Goal: Information Seeking & Learning: Learn about a topic

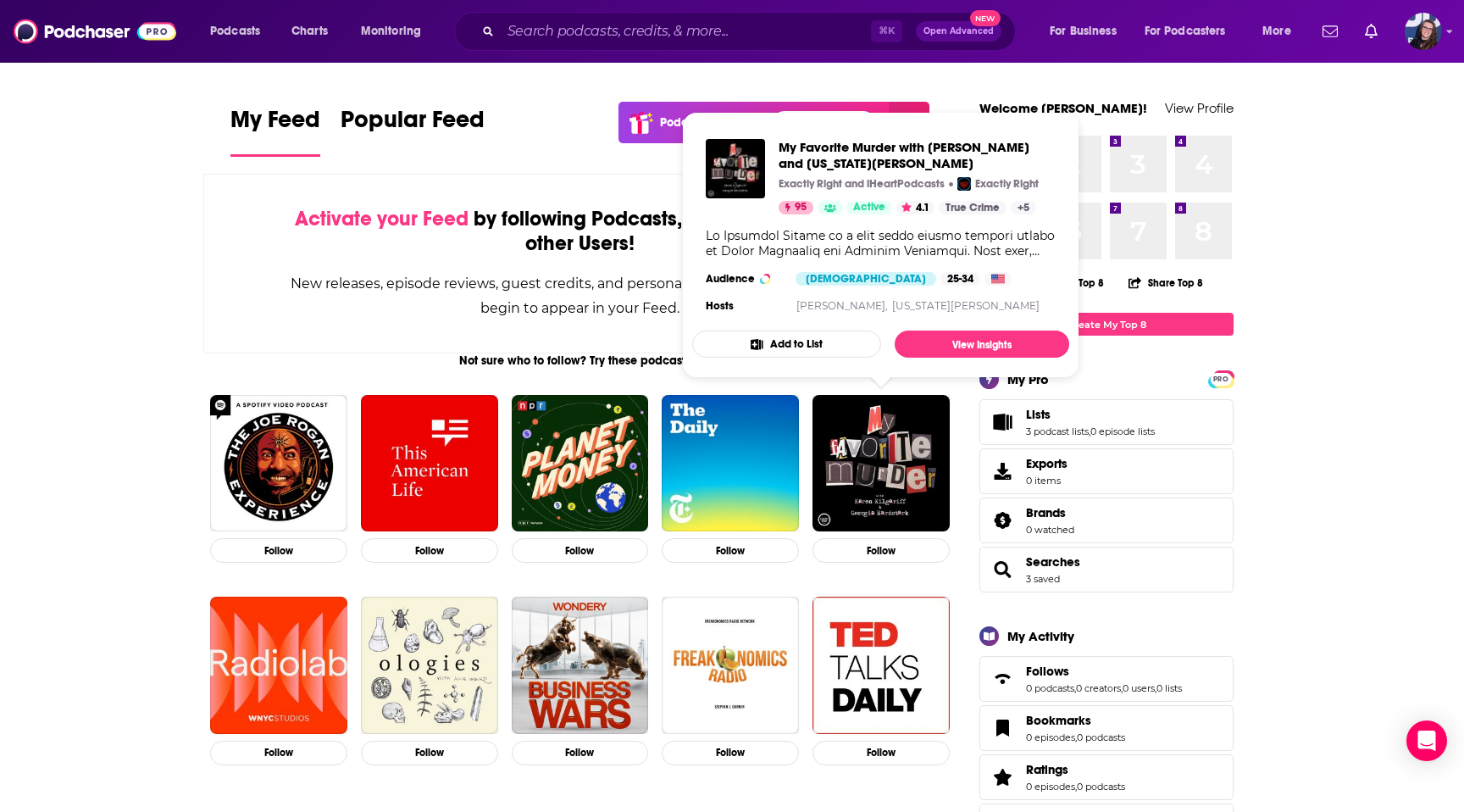
click at [507, 140] on div "My Feed Popular Feed Podchaser Update! See What's New" at bounding box center [580, 130] width 699 height 59
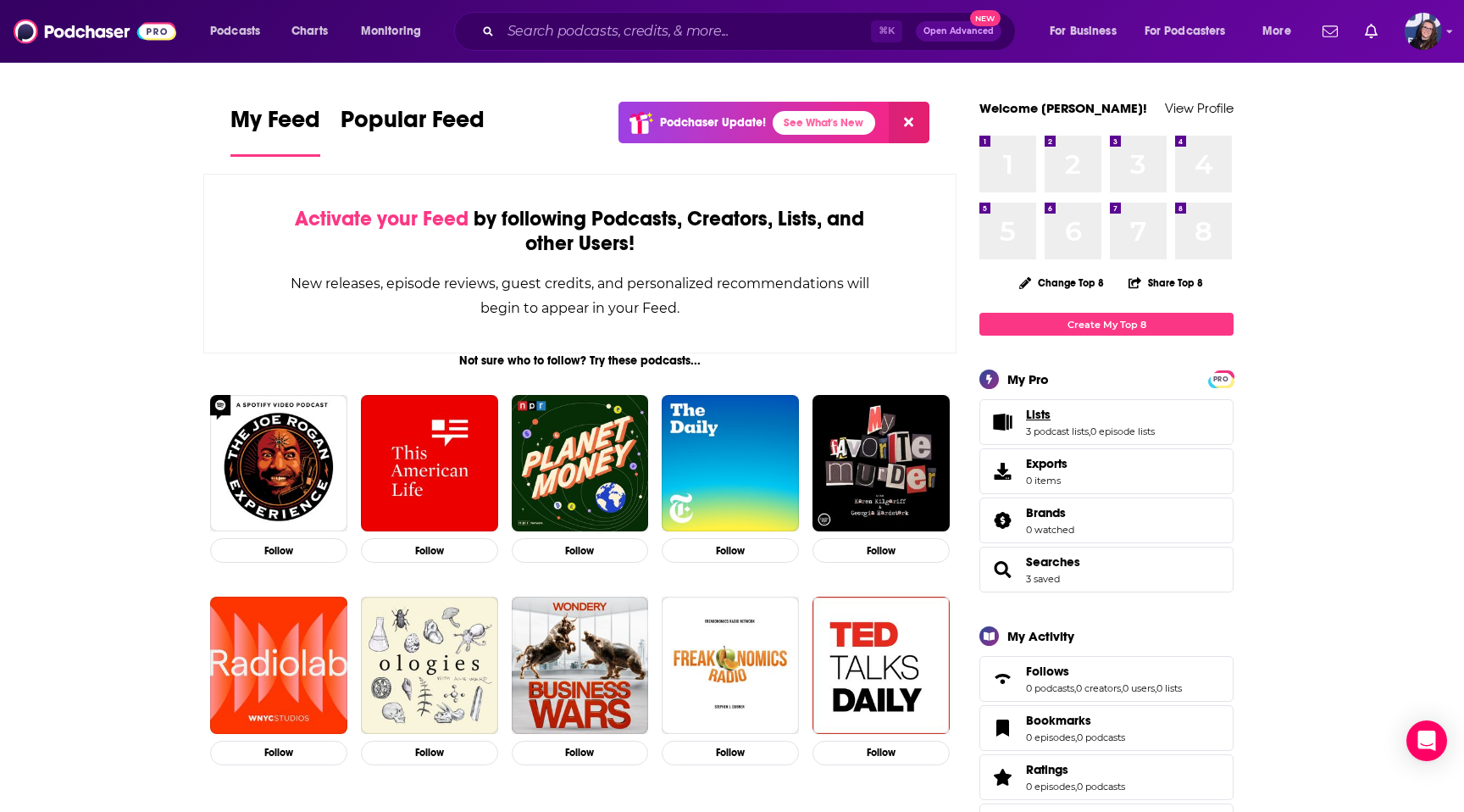
click at [1066, 411] on link "Lists" at bounding box center [1091, 414] width 128 height 15
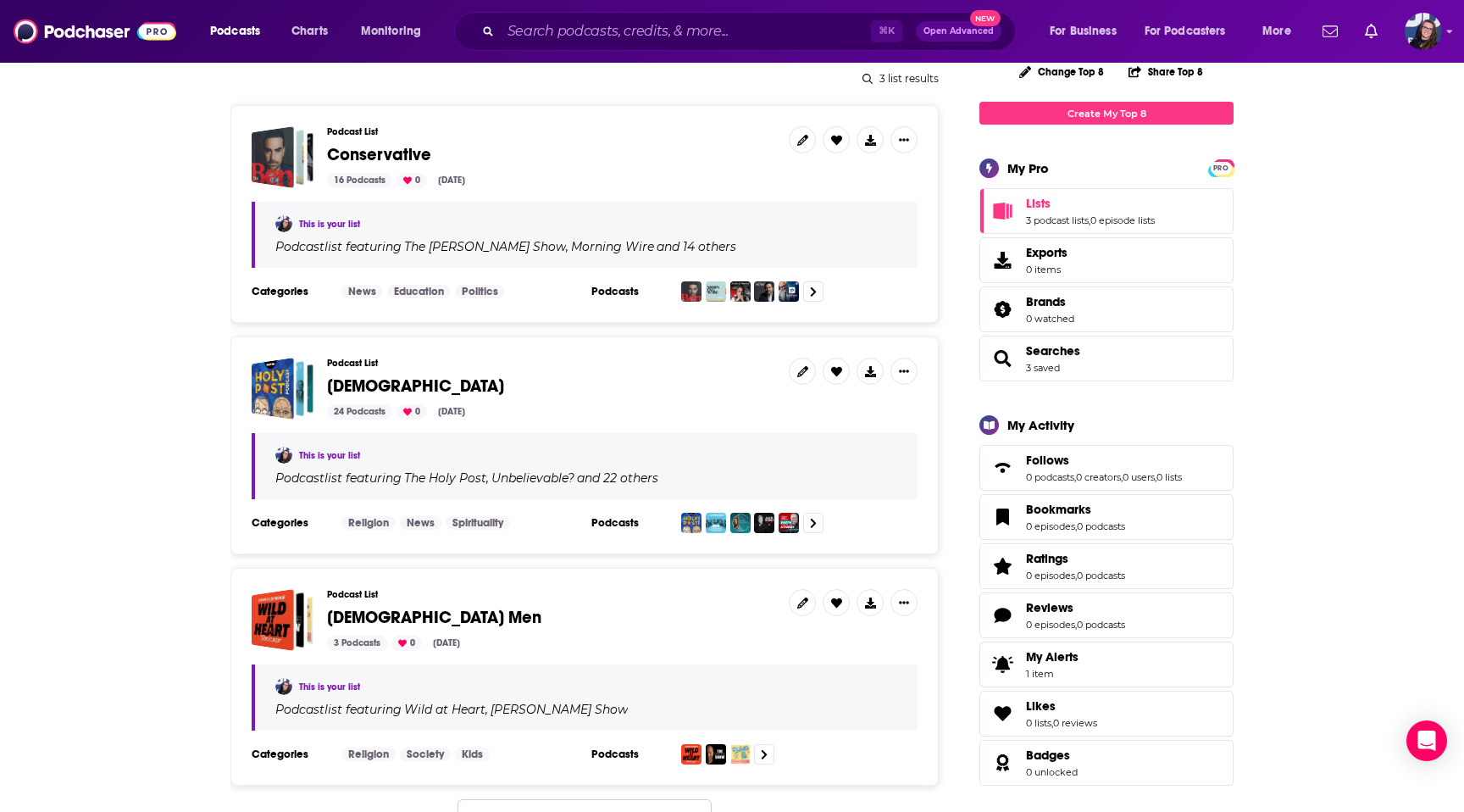
scroll to position [209, 0]
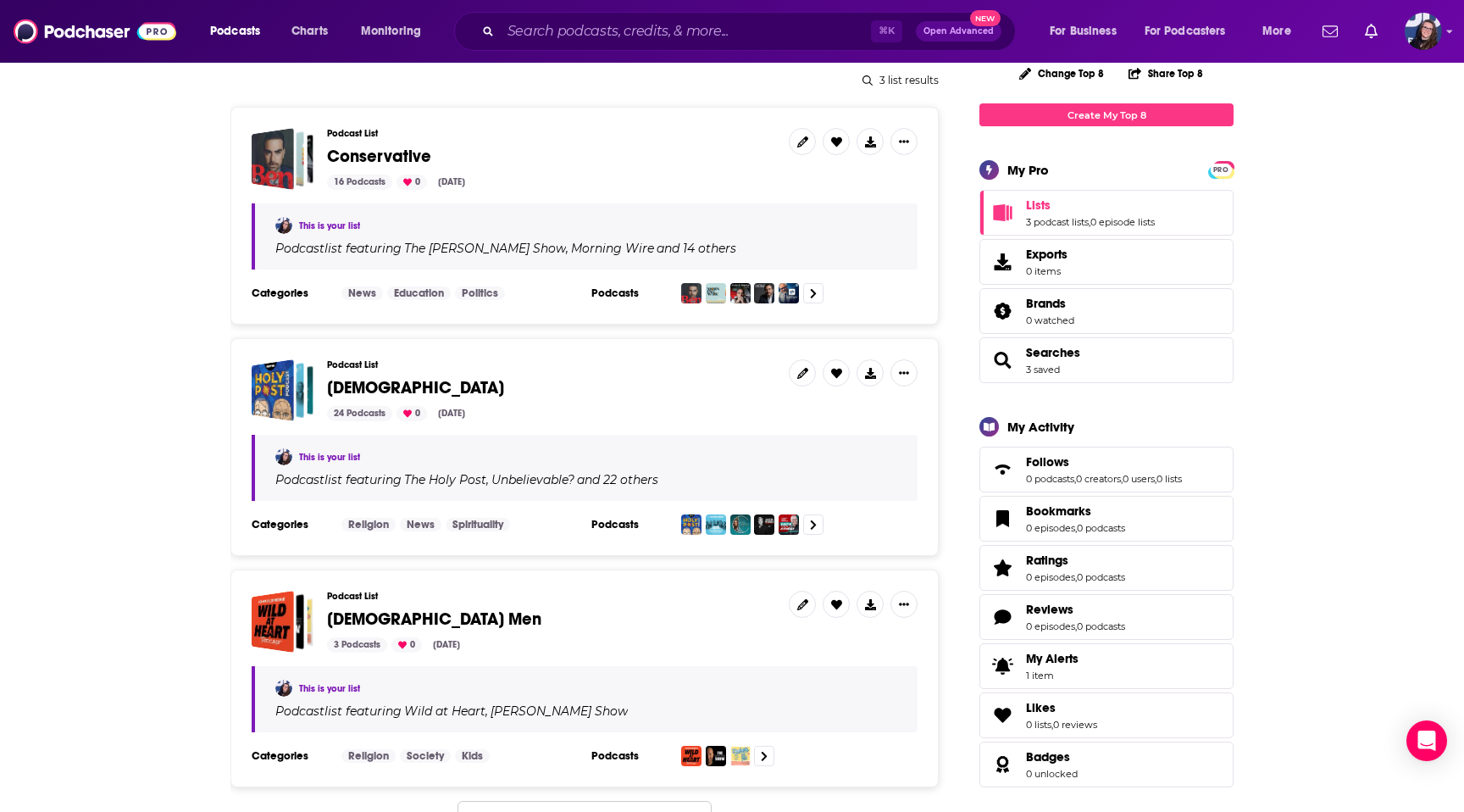
click at [388, 152] on span "Conservative" at bounding box center [379, 156] width 104 height 21
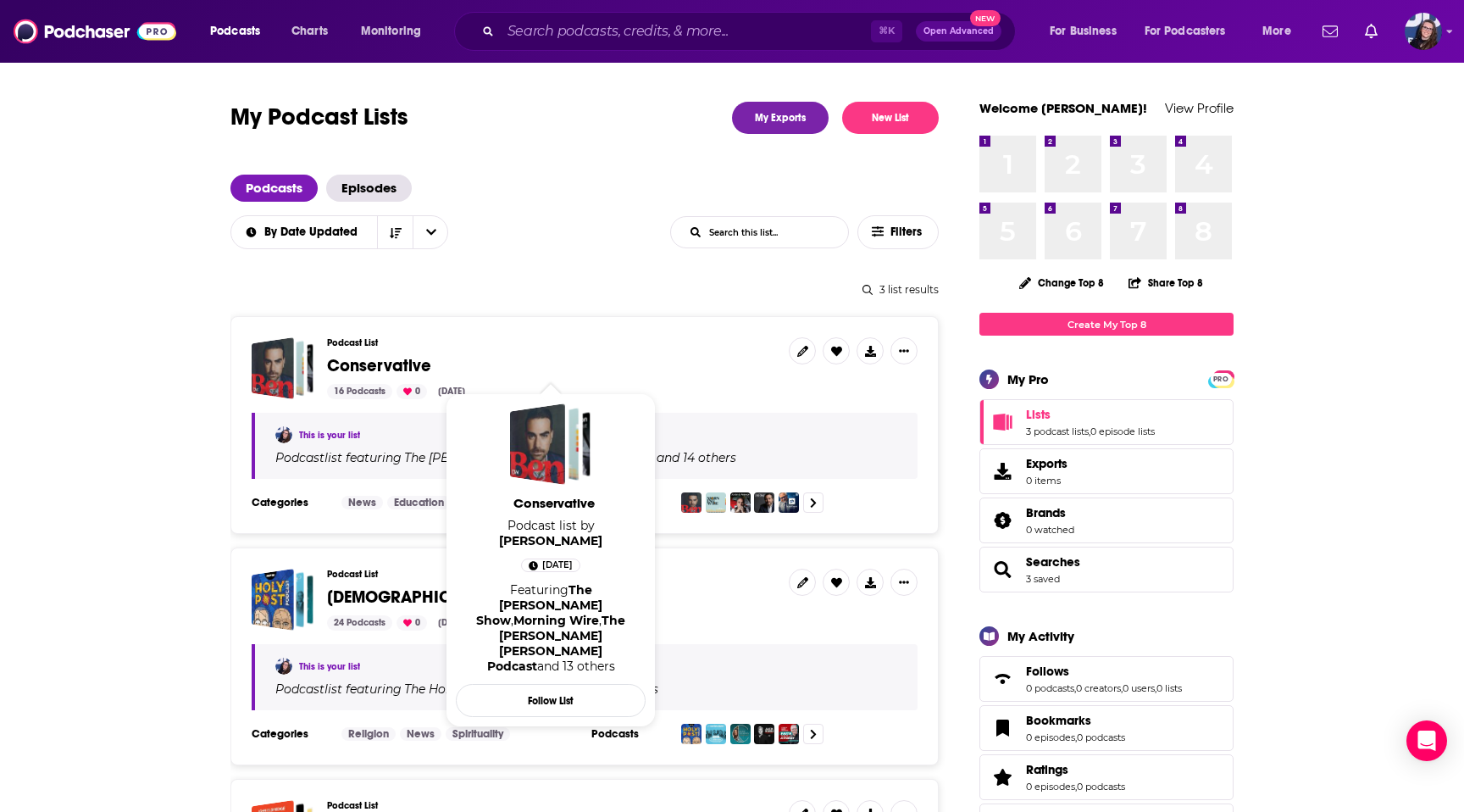
click at [369, 364] on span "Conservative" at bounding box center [379, 365] width 104 height 21
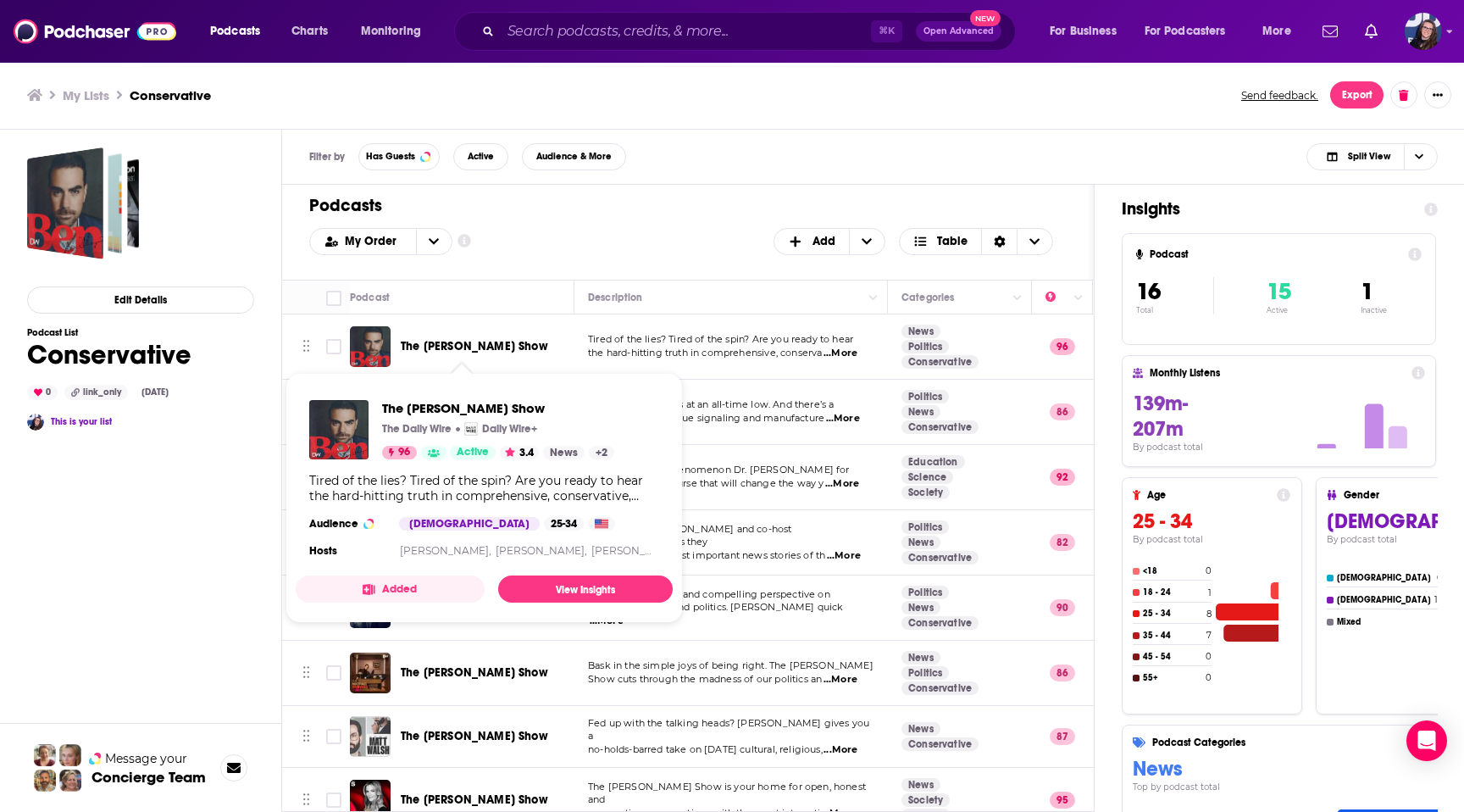
click at [438, 348] on span "The [PERSON_NAME] Show" at bounding box center [474, 346] width 147 height 14
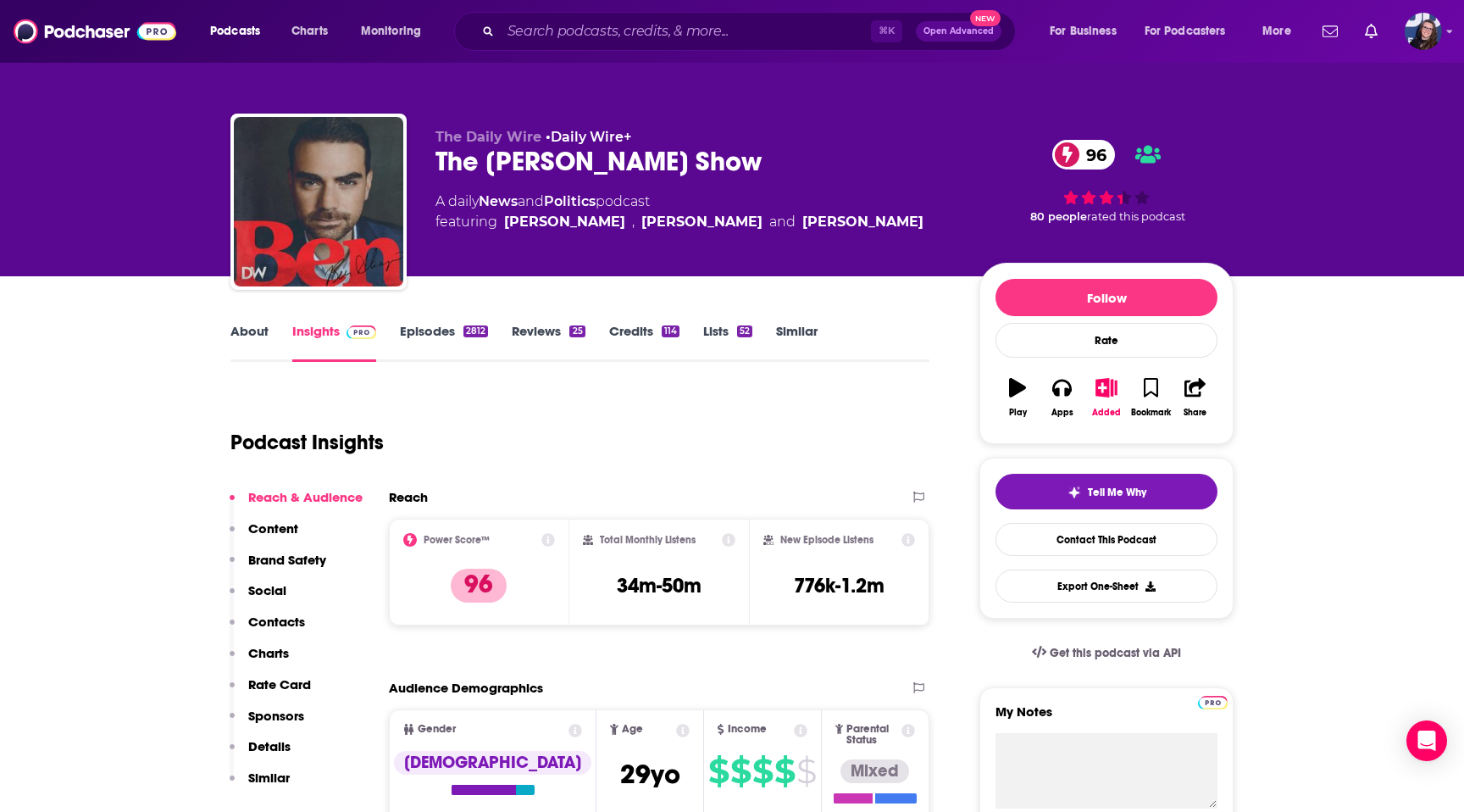
click at [248, 329] on link "About" at bounding box center [250, 342] width 38 height 39
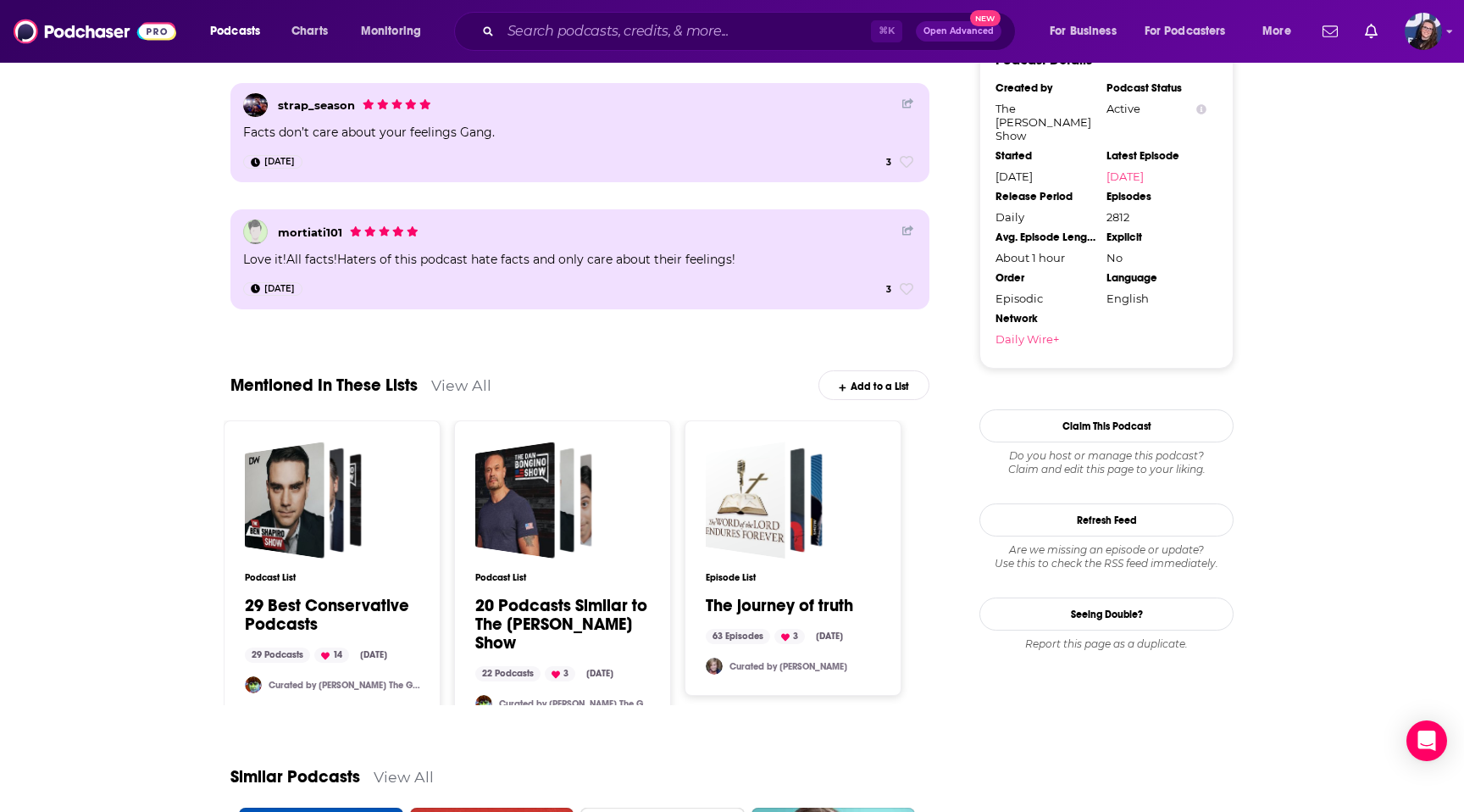
scroll to position [2049, 0]
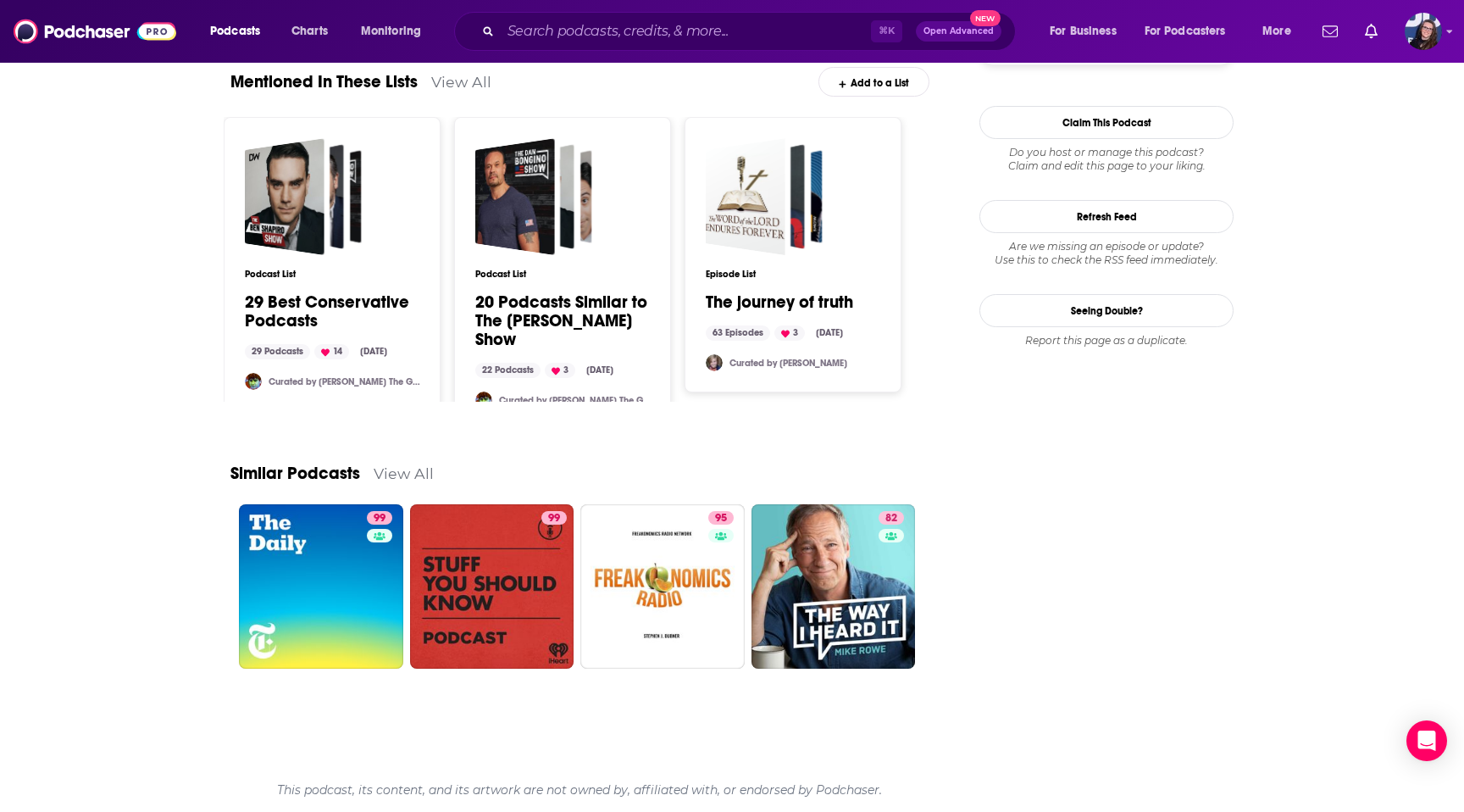
click at [404, 469] on link "View All" at bounding box center [403, 473] width 61 height 18
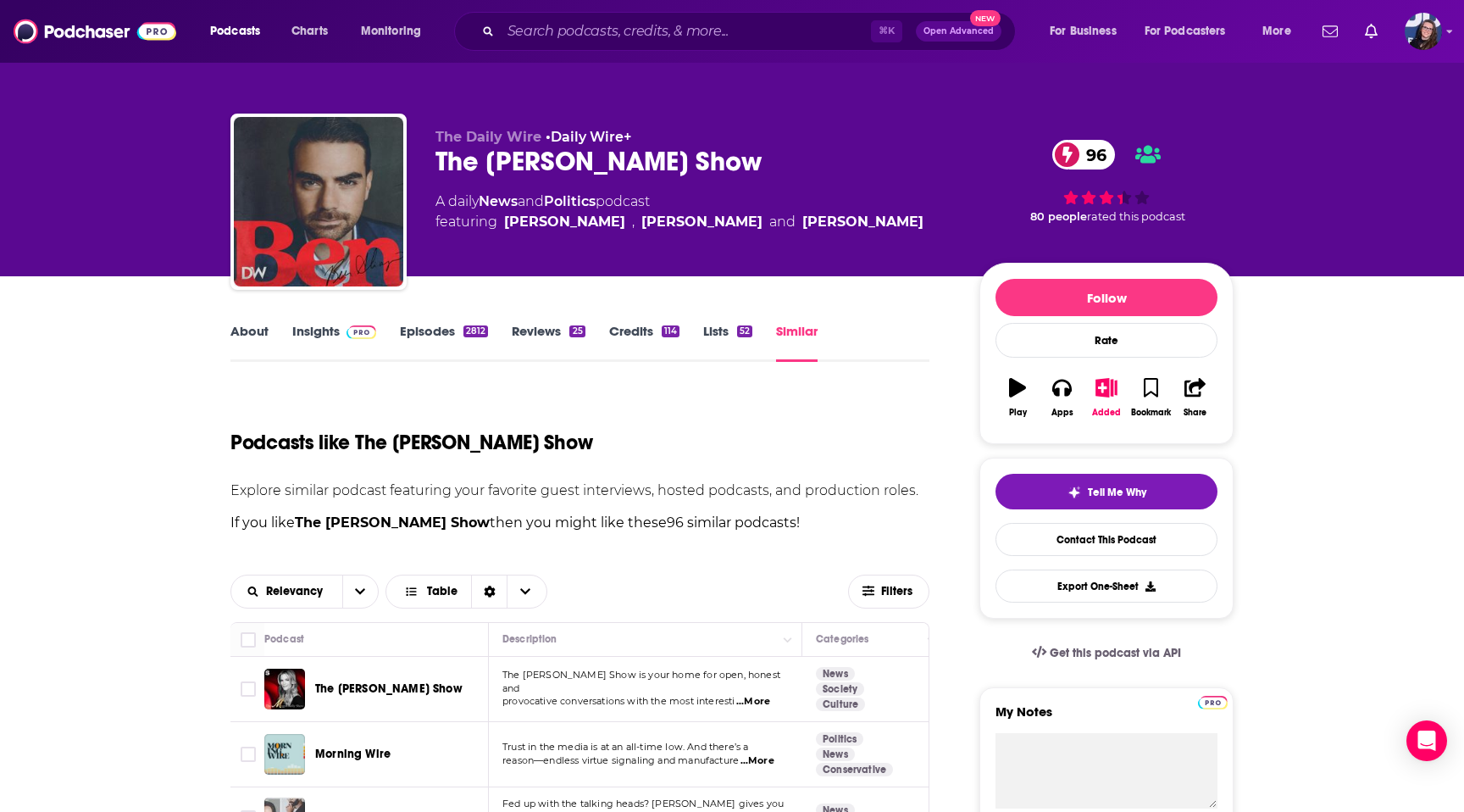
click at [231, 331] on link "About" at bounding box center [250, 342] width 38 height 39
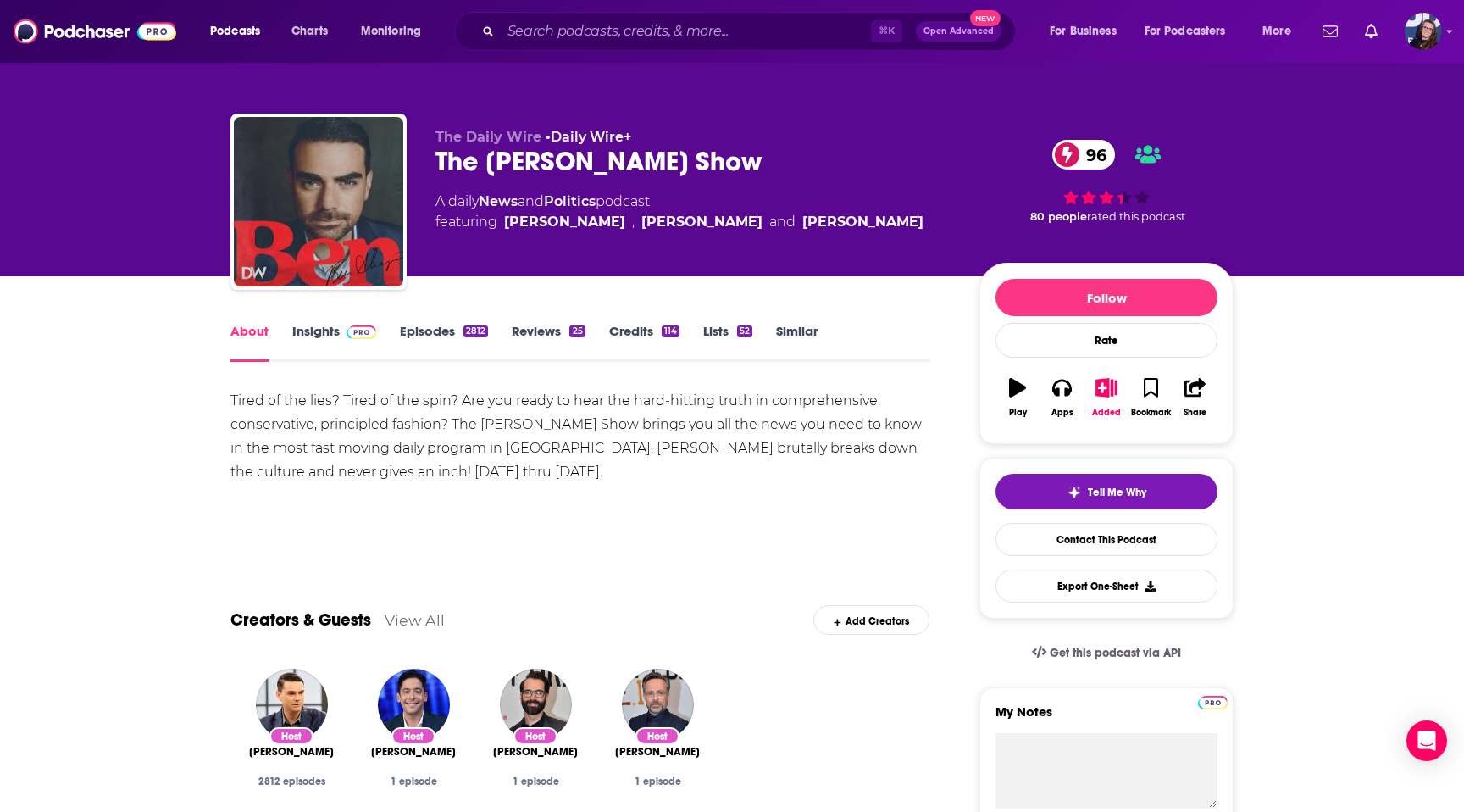
click at [329, 320] on div "About Insights Episodes 2812 Reviews 25 Credits 114 Lists 52 Similar" at bounding box center [580, 341] width 699 height 42
click at [329, 334] on link "Insights" at bounding box center [334, 342] width 84 height 39
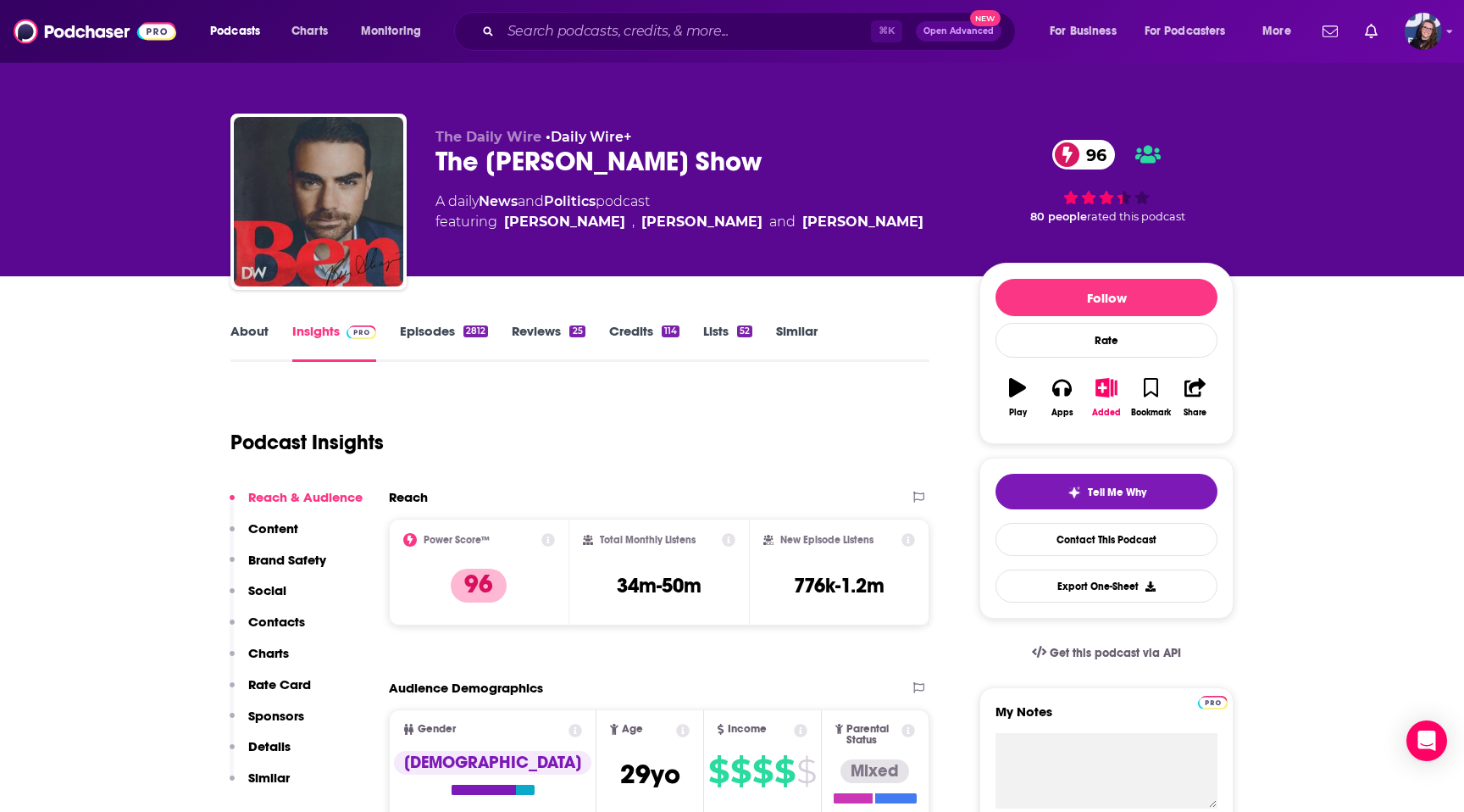
click at [1013, 383] on icon "button" at bounding box center [1017, 387] width 17 height 19
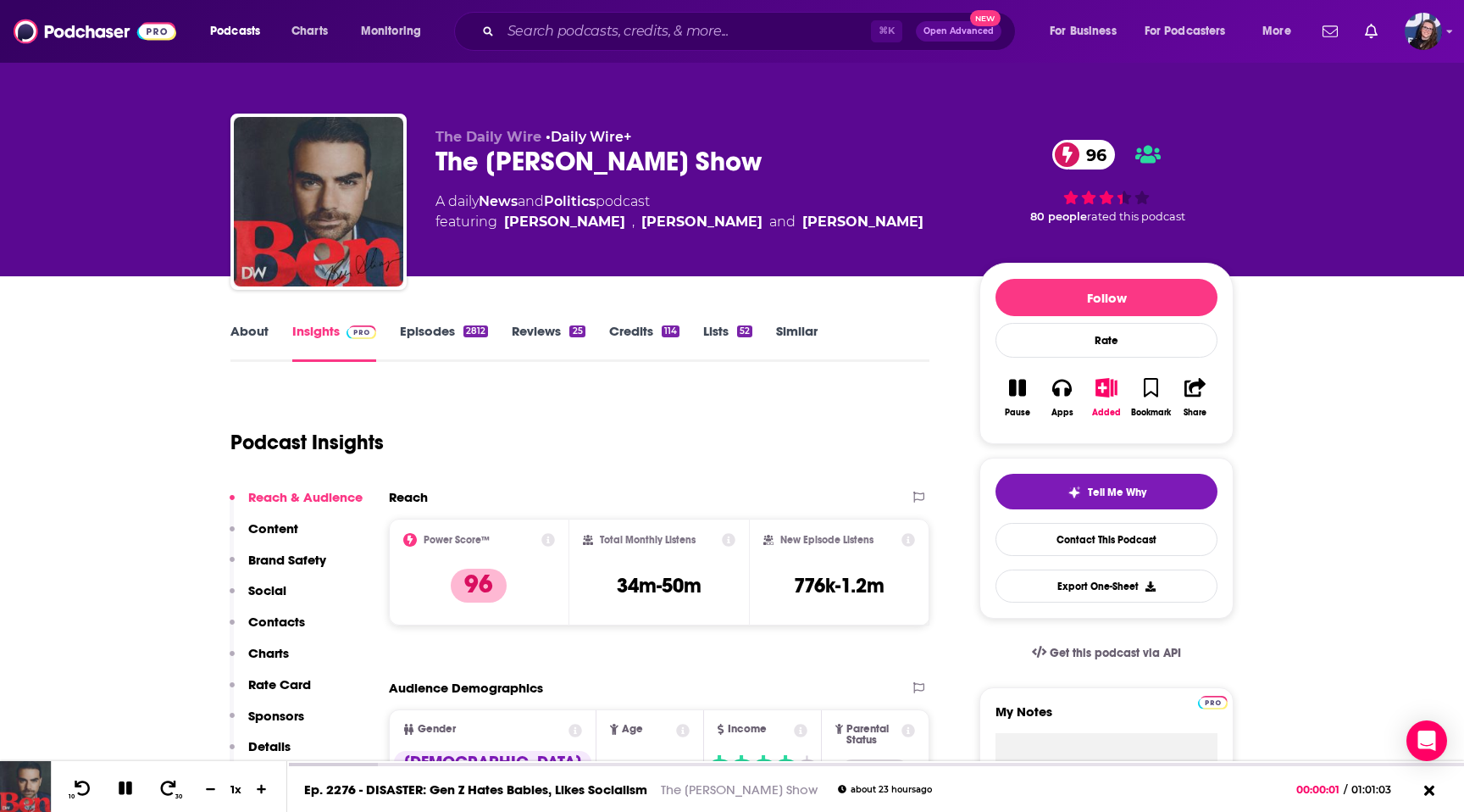
click at [1013, 383] on icon "button" at bounding box center [1017, 388] width 17 height 17
click at [1426, 796] on icon at bounding box center [1429, 792] width 12 height 12
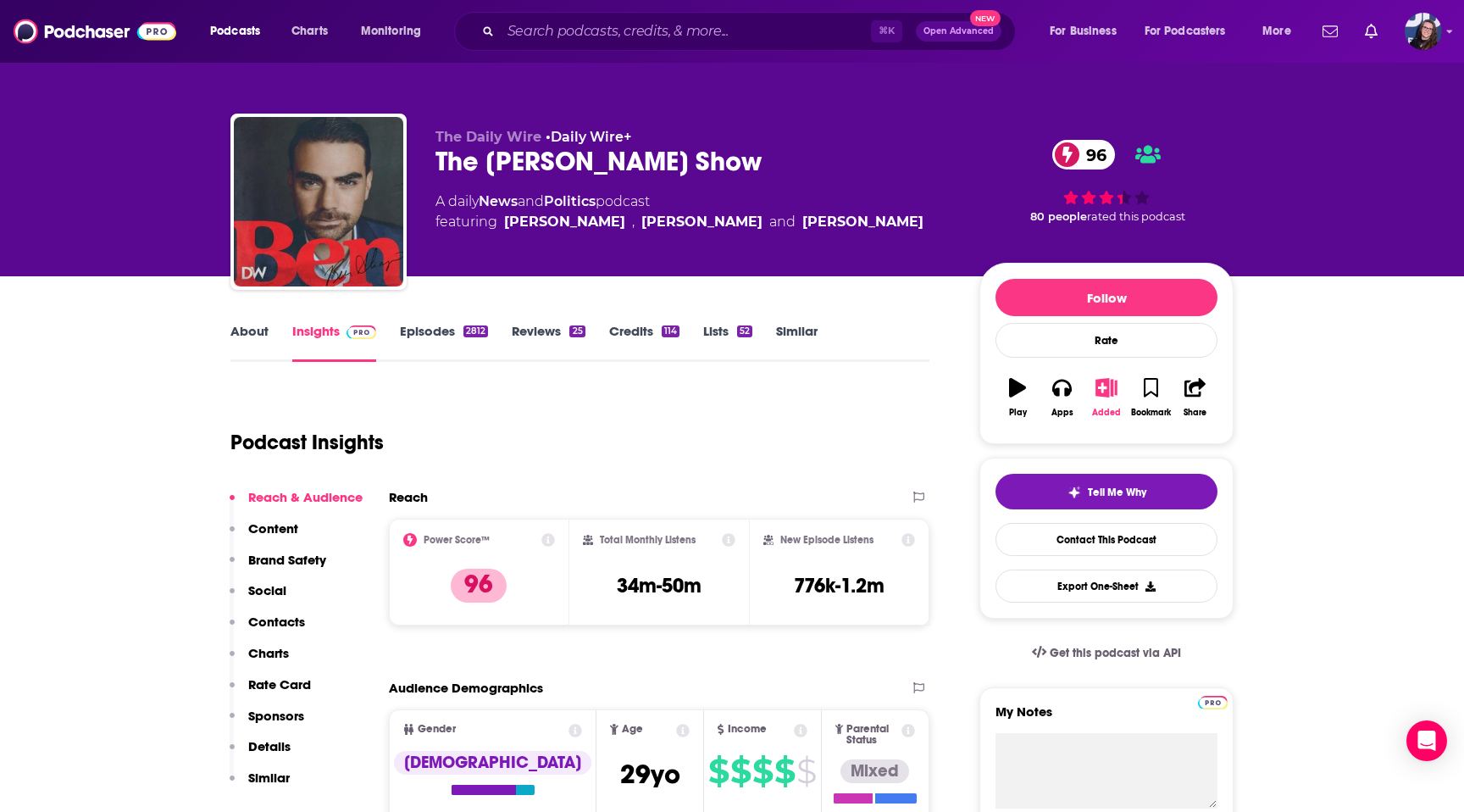
click at [1106, 388] on icon "button" at bounding box center [1105, 387] width 21 height 19
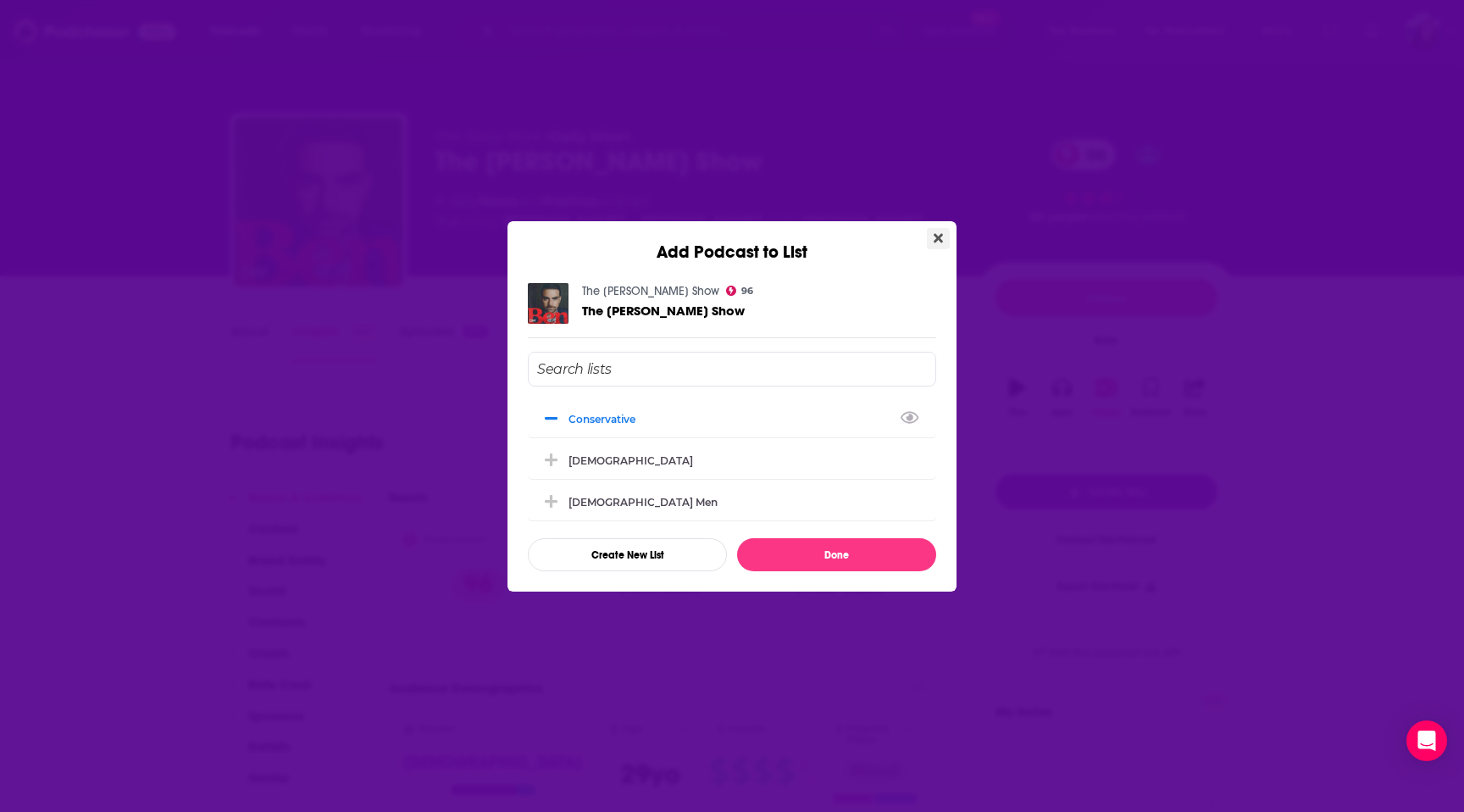
click at [939, 231] on icon "Close" at bounding box center [939, 238] width 9 height 14
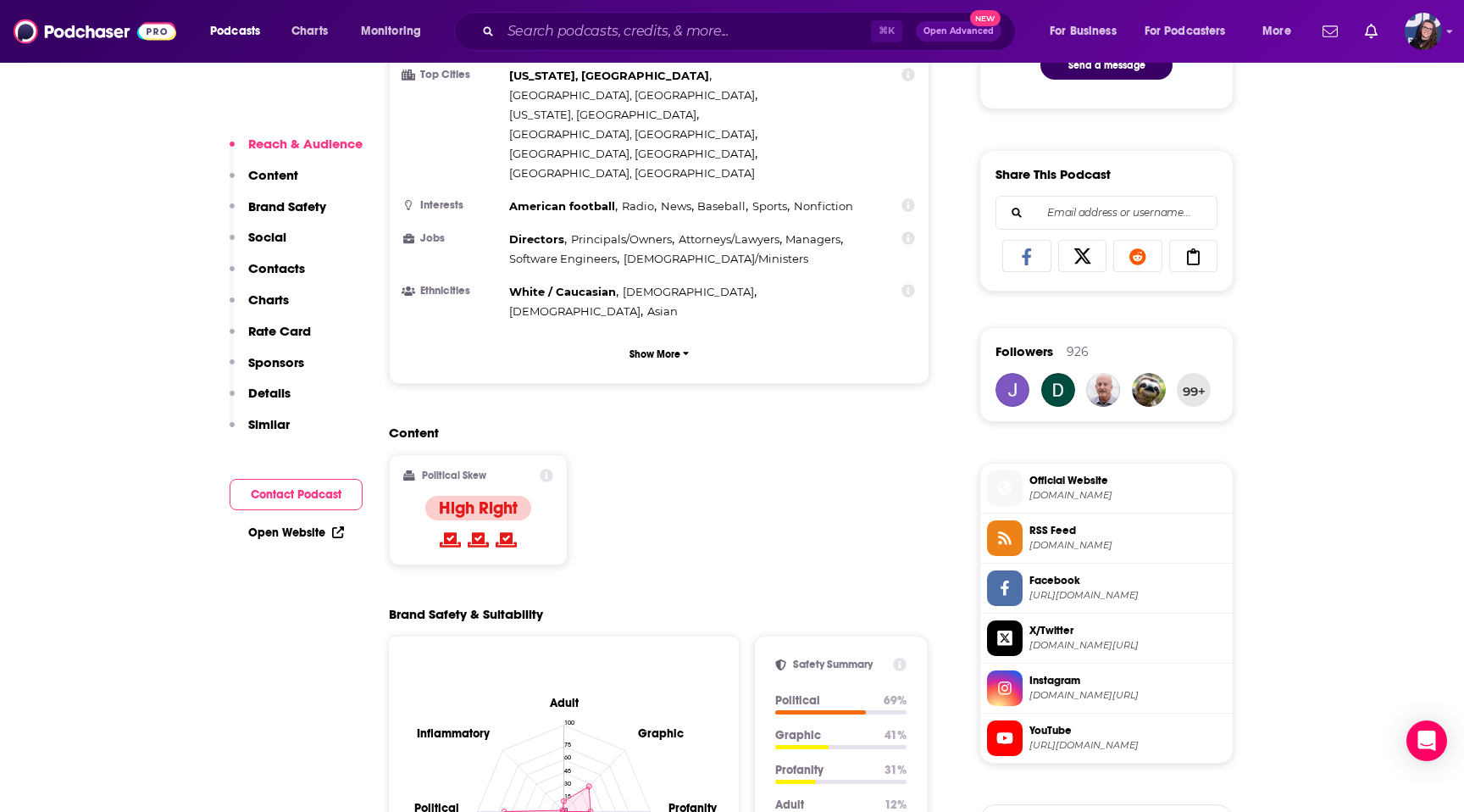
scroll to position [984, 0]
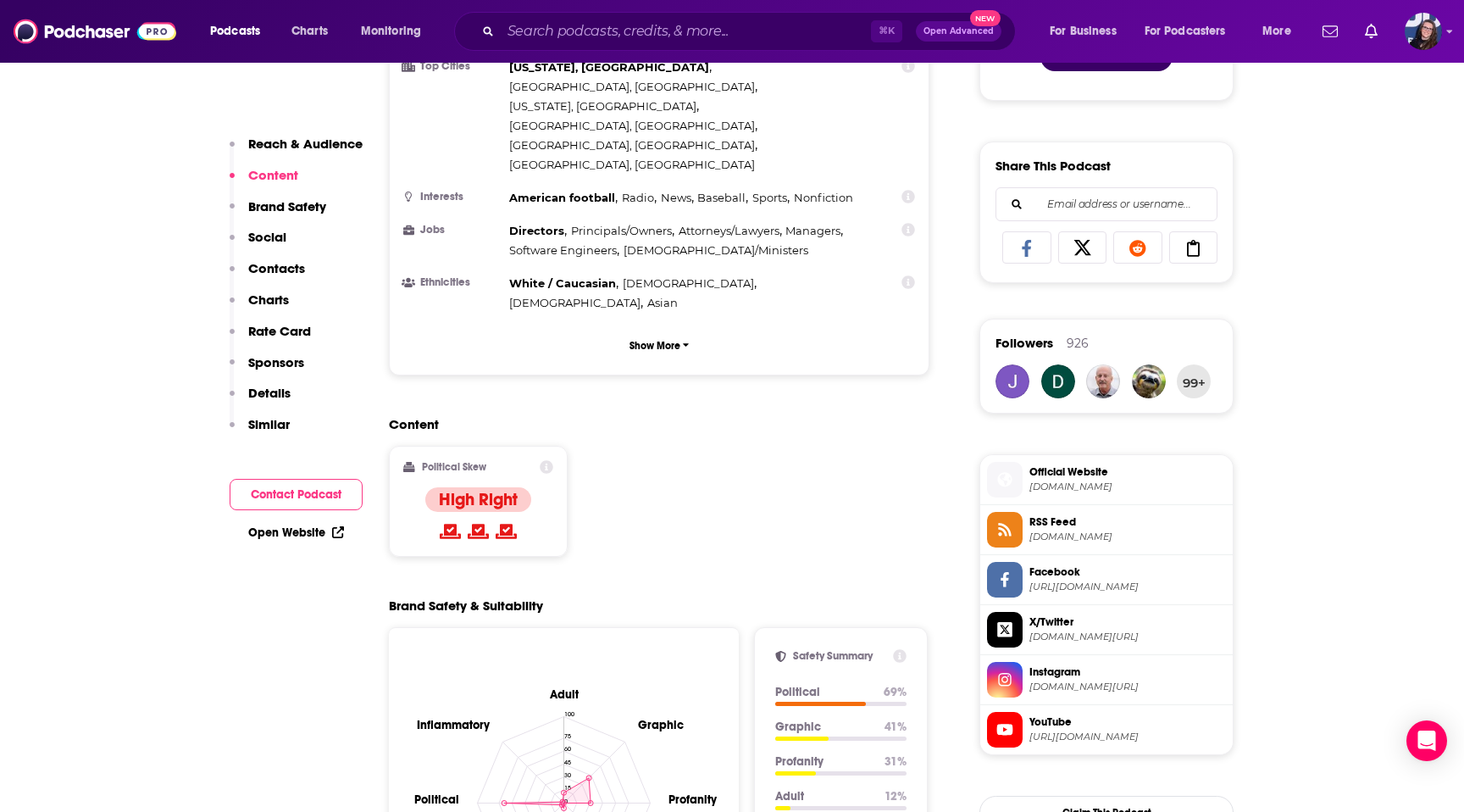
click at [273, 238] on p "Social" at bounding box center [268, 237] width 38 height 16
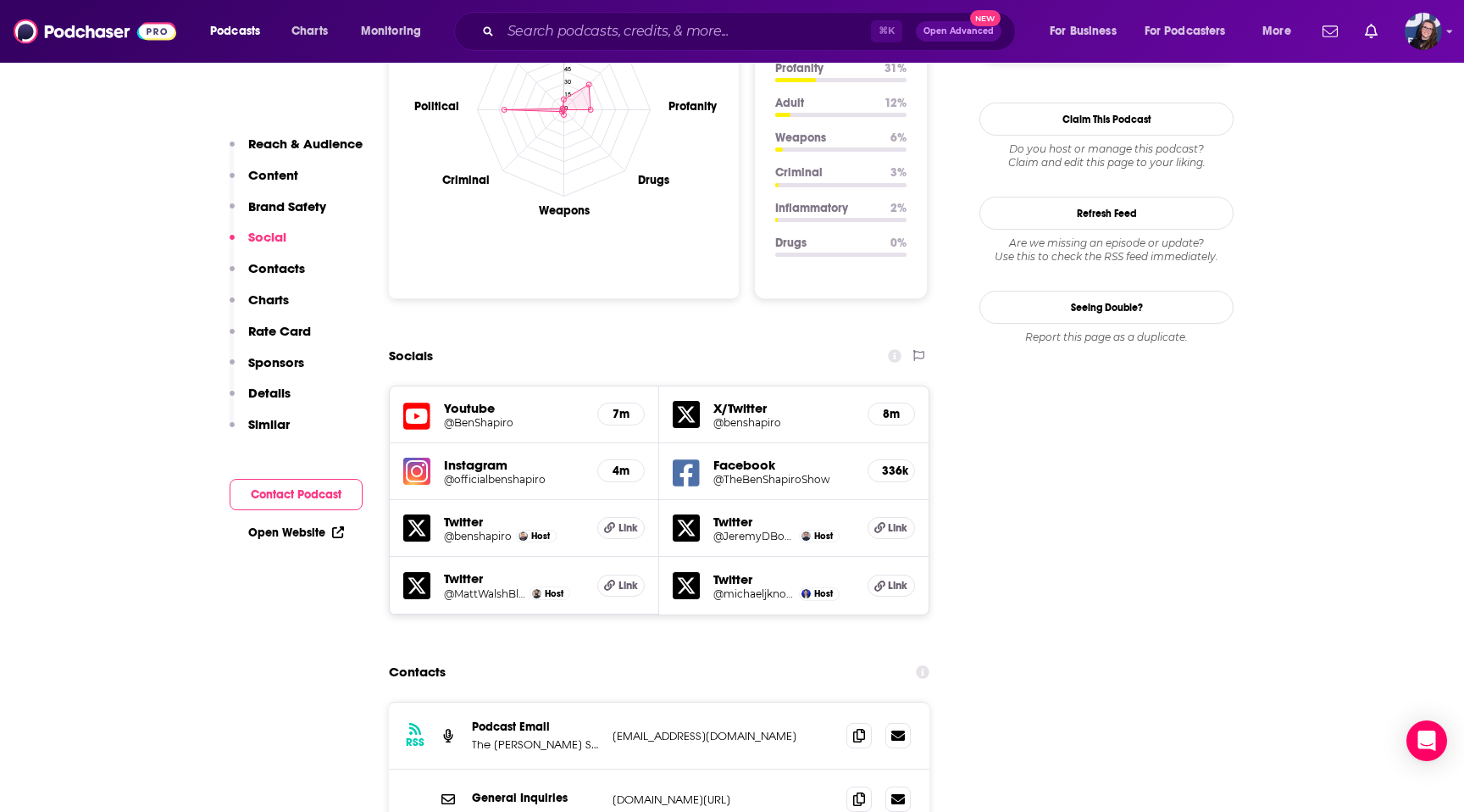
click at [279, 175] on p "Content" at bounding box center [273, 175] width 50 height 16
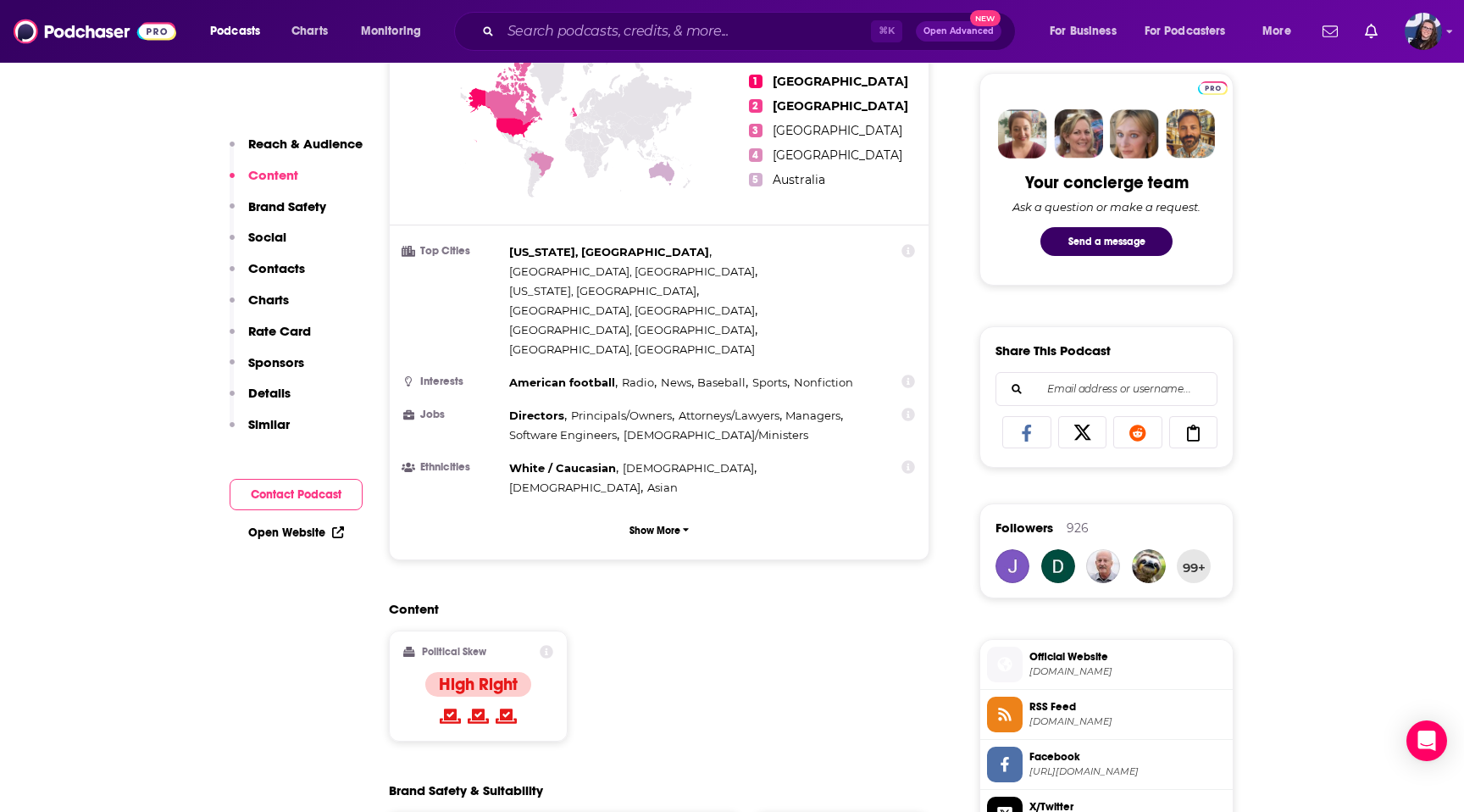
scroll to position [802, 0]
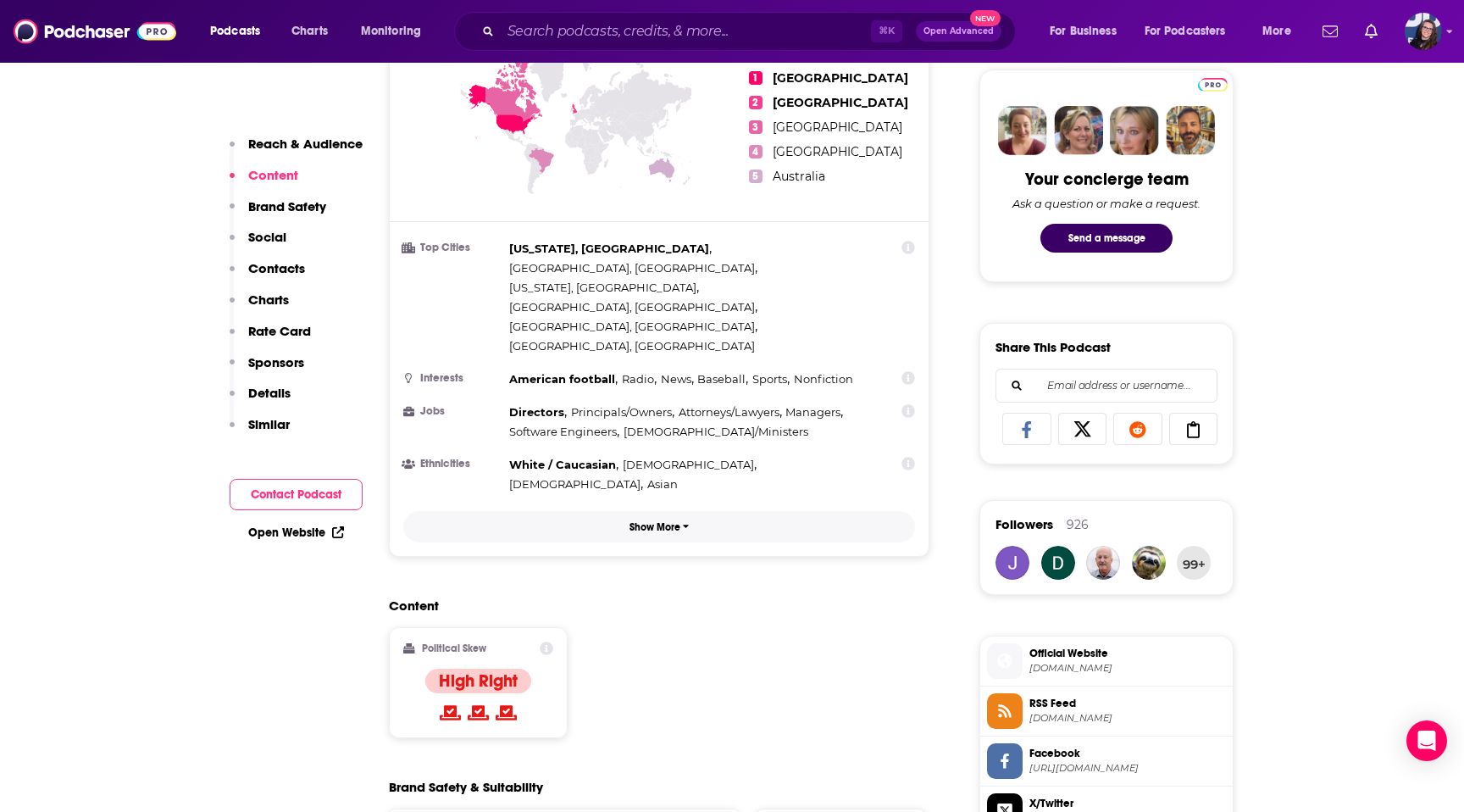
click at [655, 521] on p "Show More" at bounding box center [655, 526] width 51 height 12
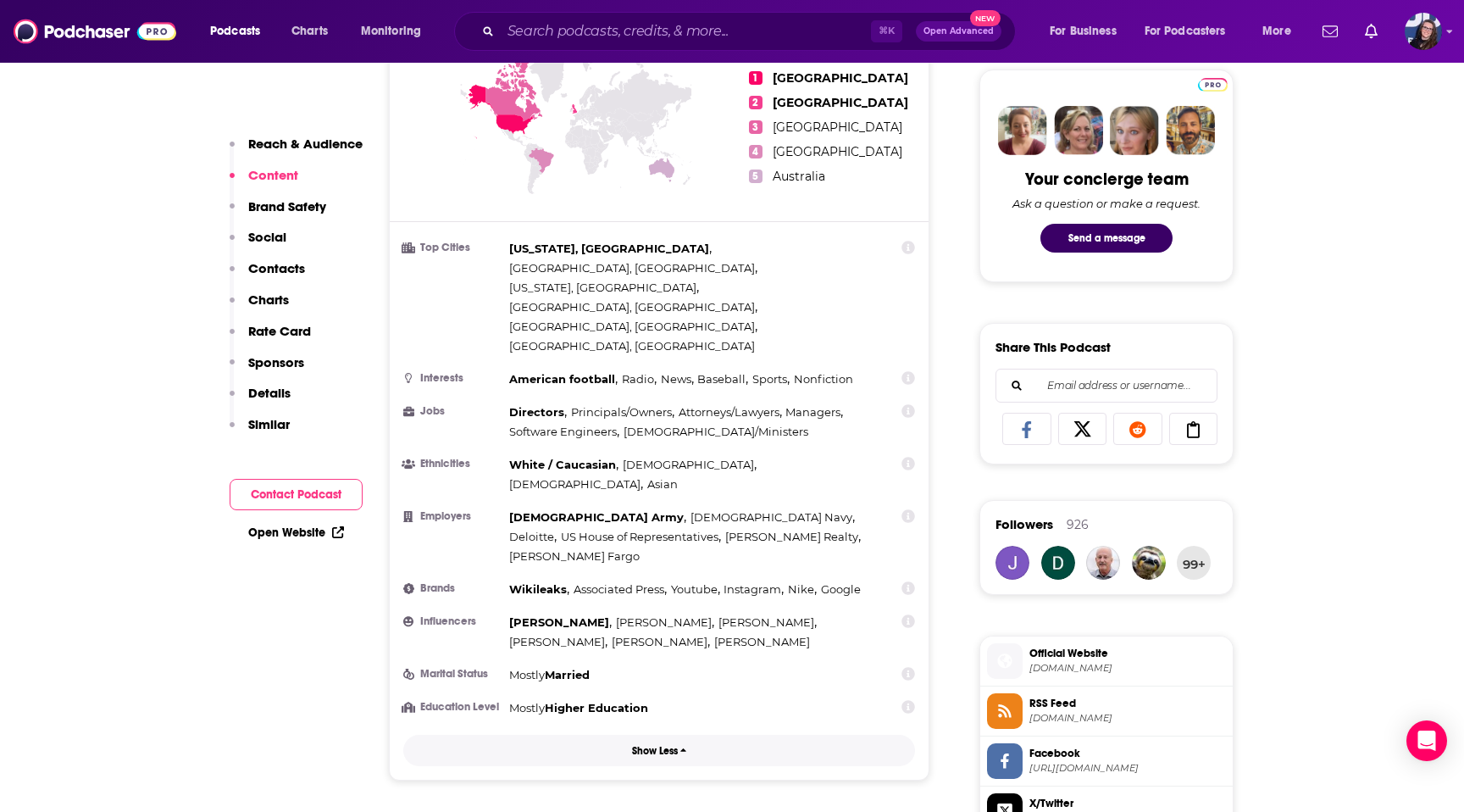
click at [551, 734] on button "Show Less" at bounding box center [659, 750] width 512 height 32
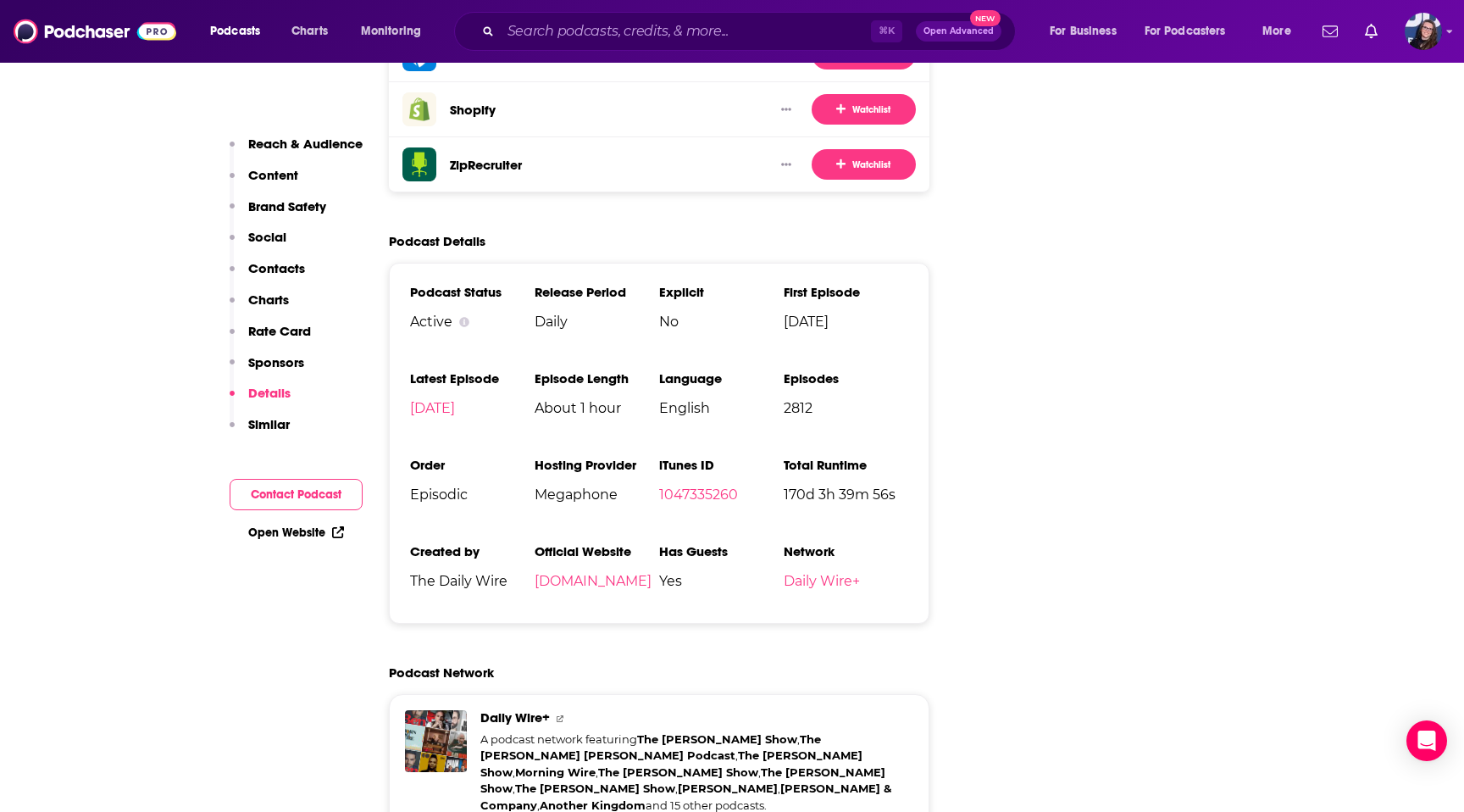
scroll to position [3649, 0]
drag, startPoint x: 659, startPoint y: 451, endPoint x: 683, endPoint y: 489, distance: 44.9
click at [685, 544] on li "Has Guests Yes" at bounding box center [722, 574] width 125 height 60
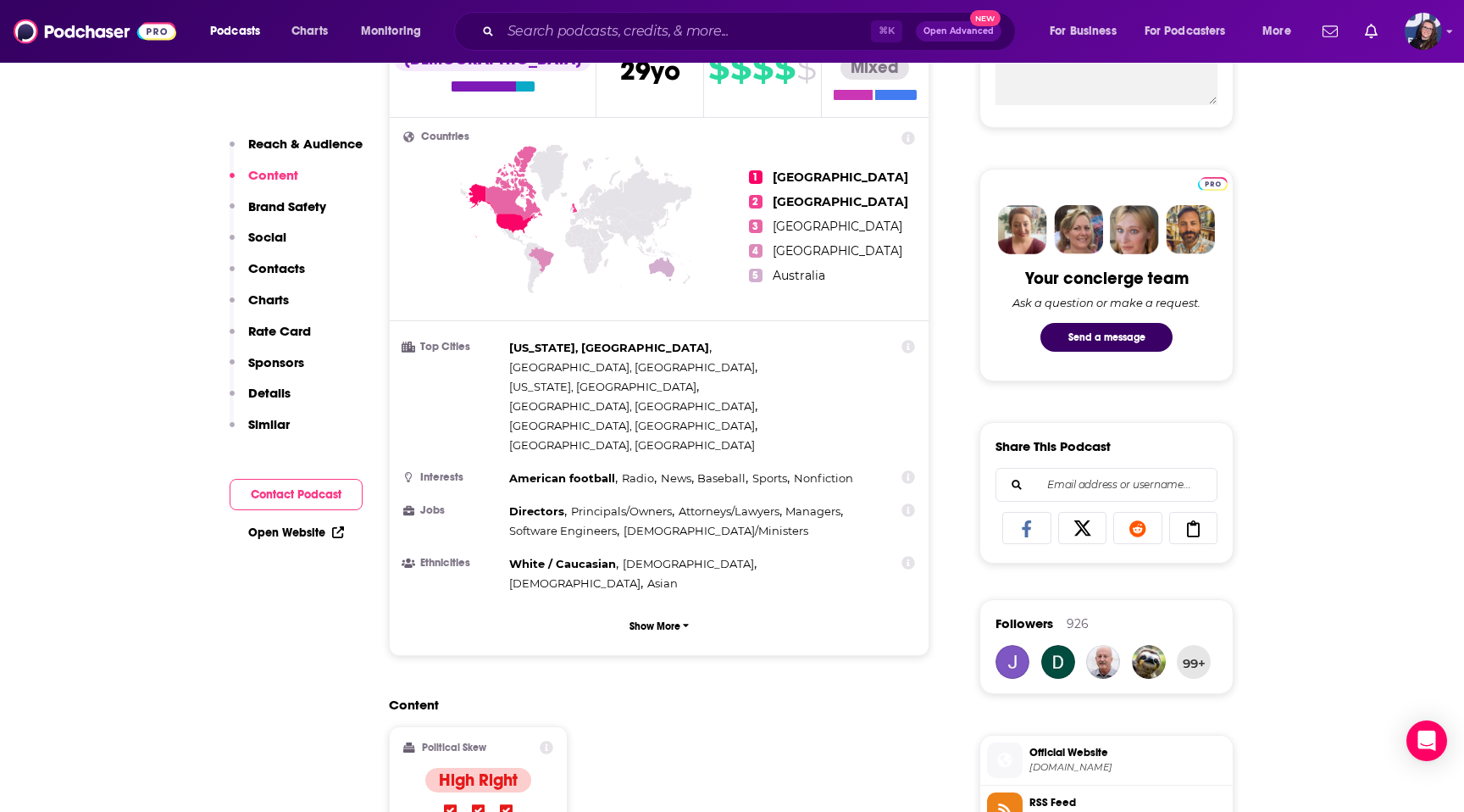
scroll to position [0, 0]
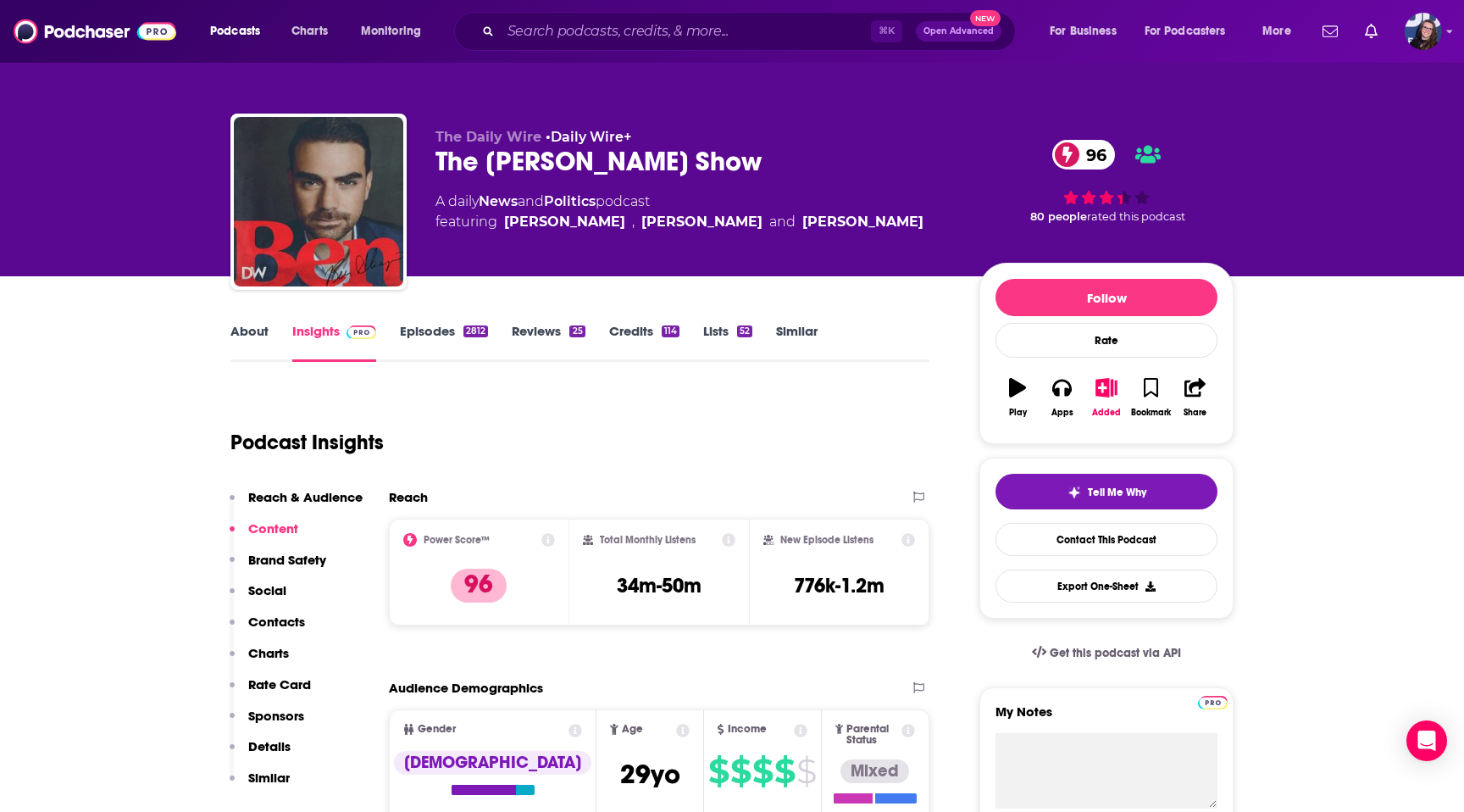
click at [442, 335] on link "Episodes 2812" at bounding box center [443, 342] width 88 height 39
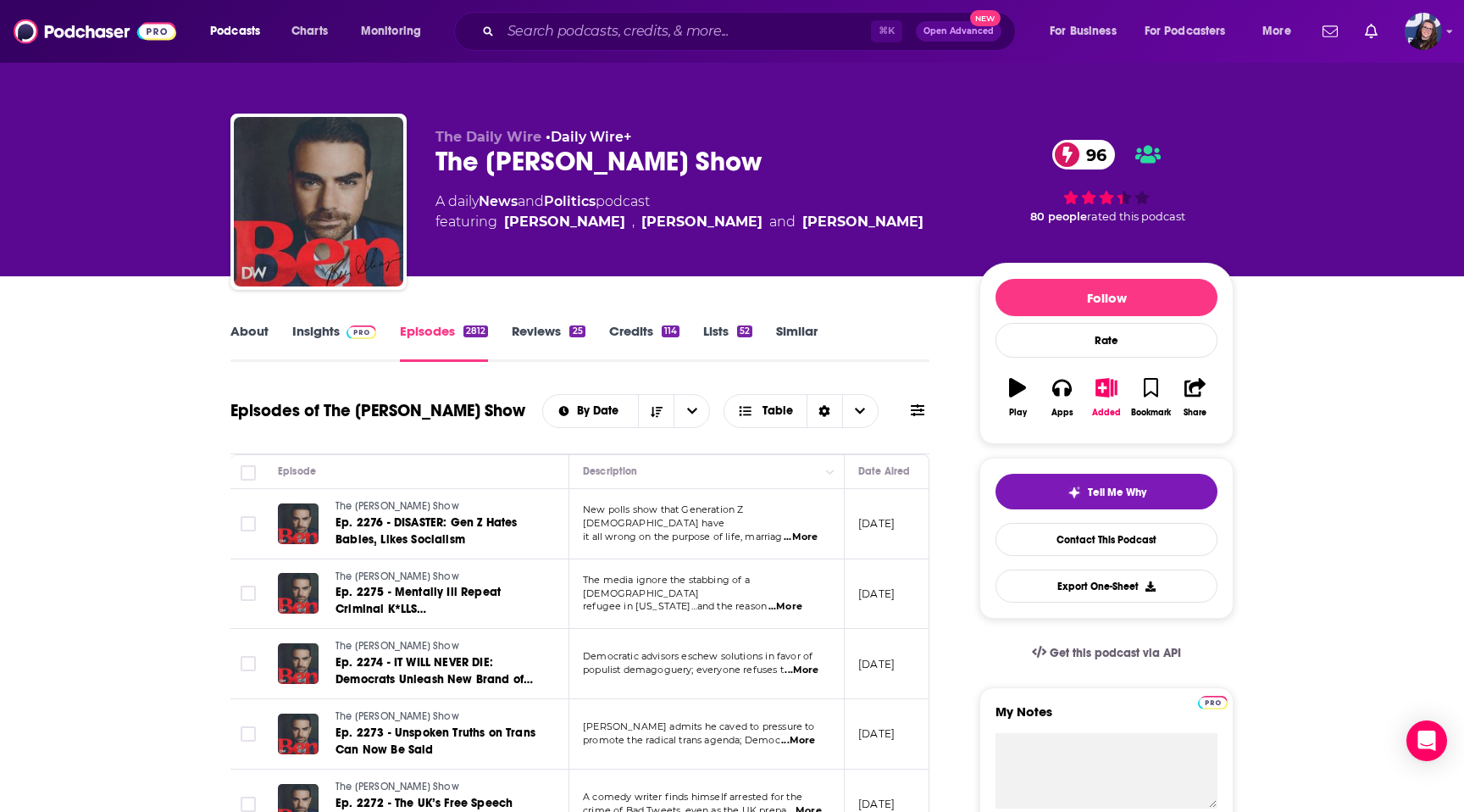
click at [630, 337] on link "Credits 114" at bounding box center [645, 342] width 71 height 39
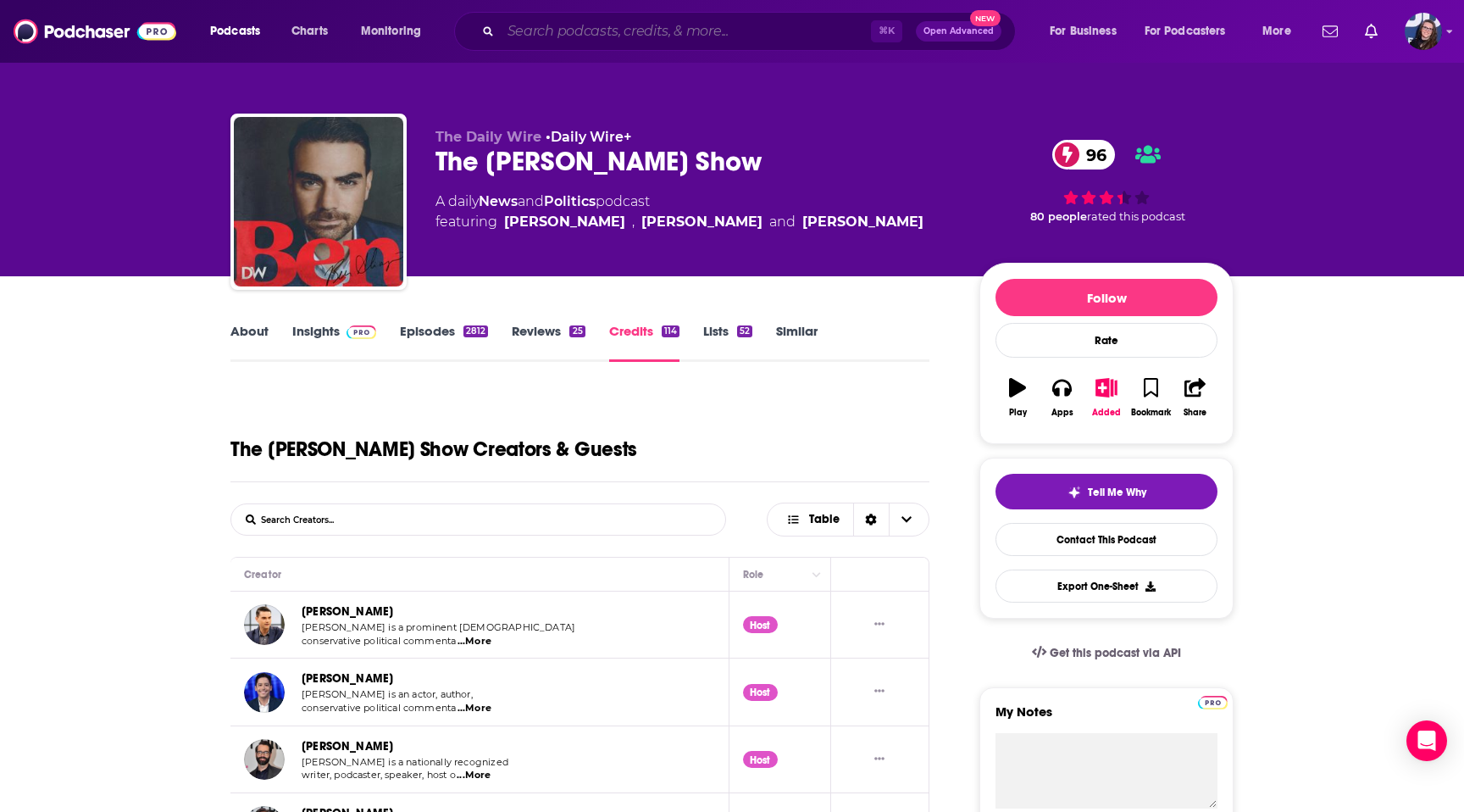
click at [598, 33] on input "Search podcasts, credits, & more..." at bounding box center [685, 32] width 370 height 27
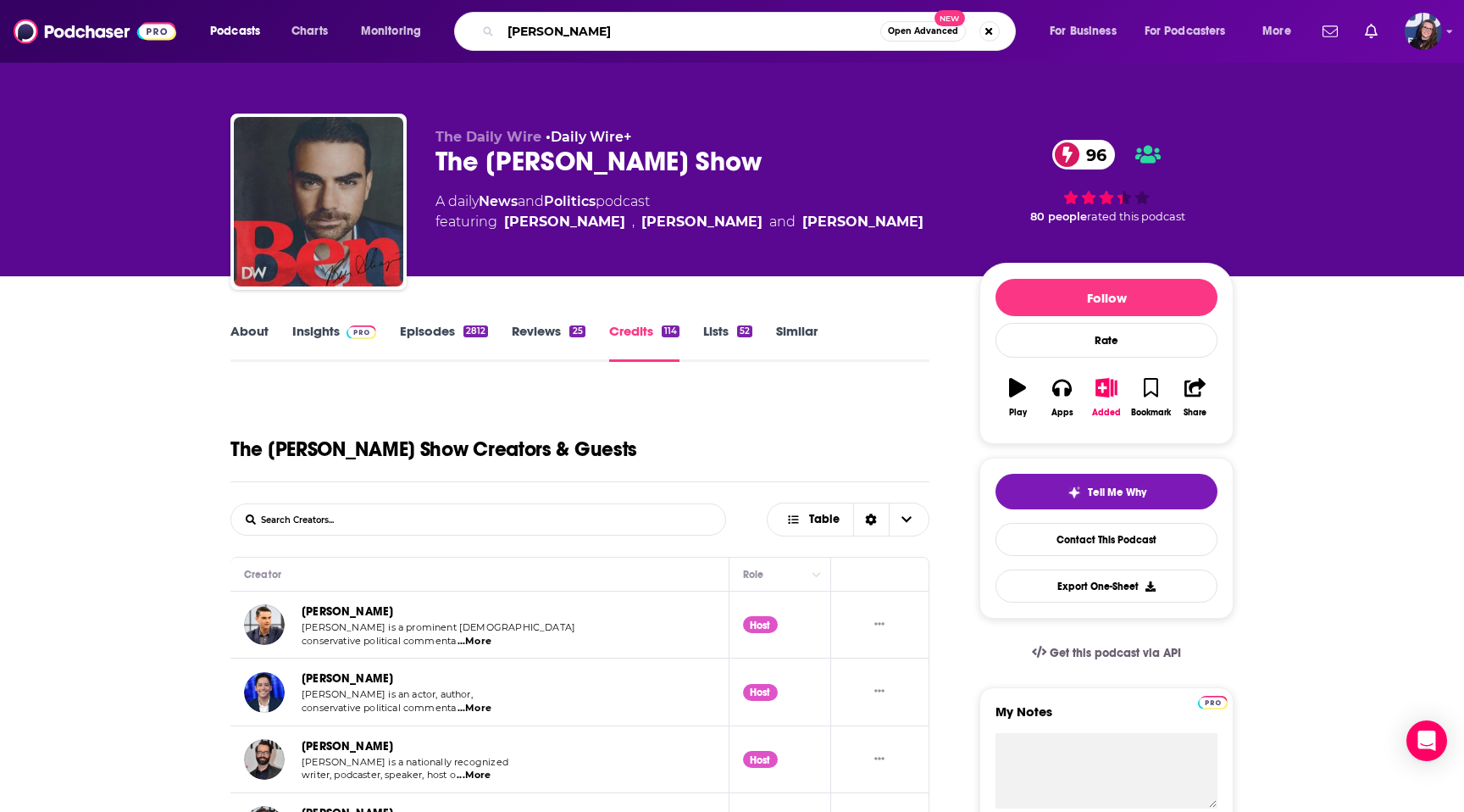
type input "[PERSON_NAME]"
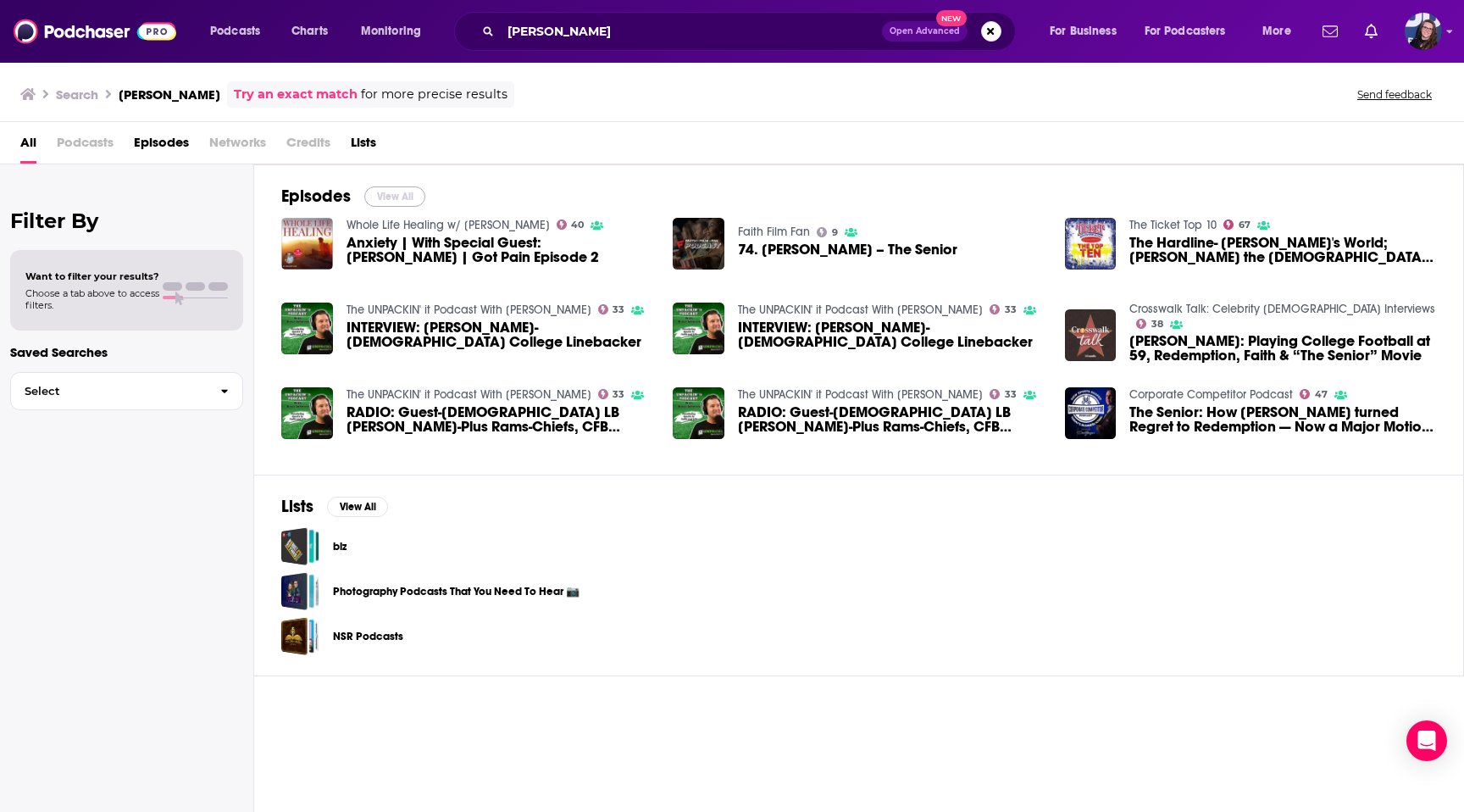
click at [385, 194] on button "View All" at bounding box center [394, 196] width 61 height 20
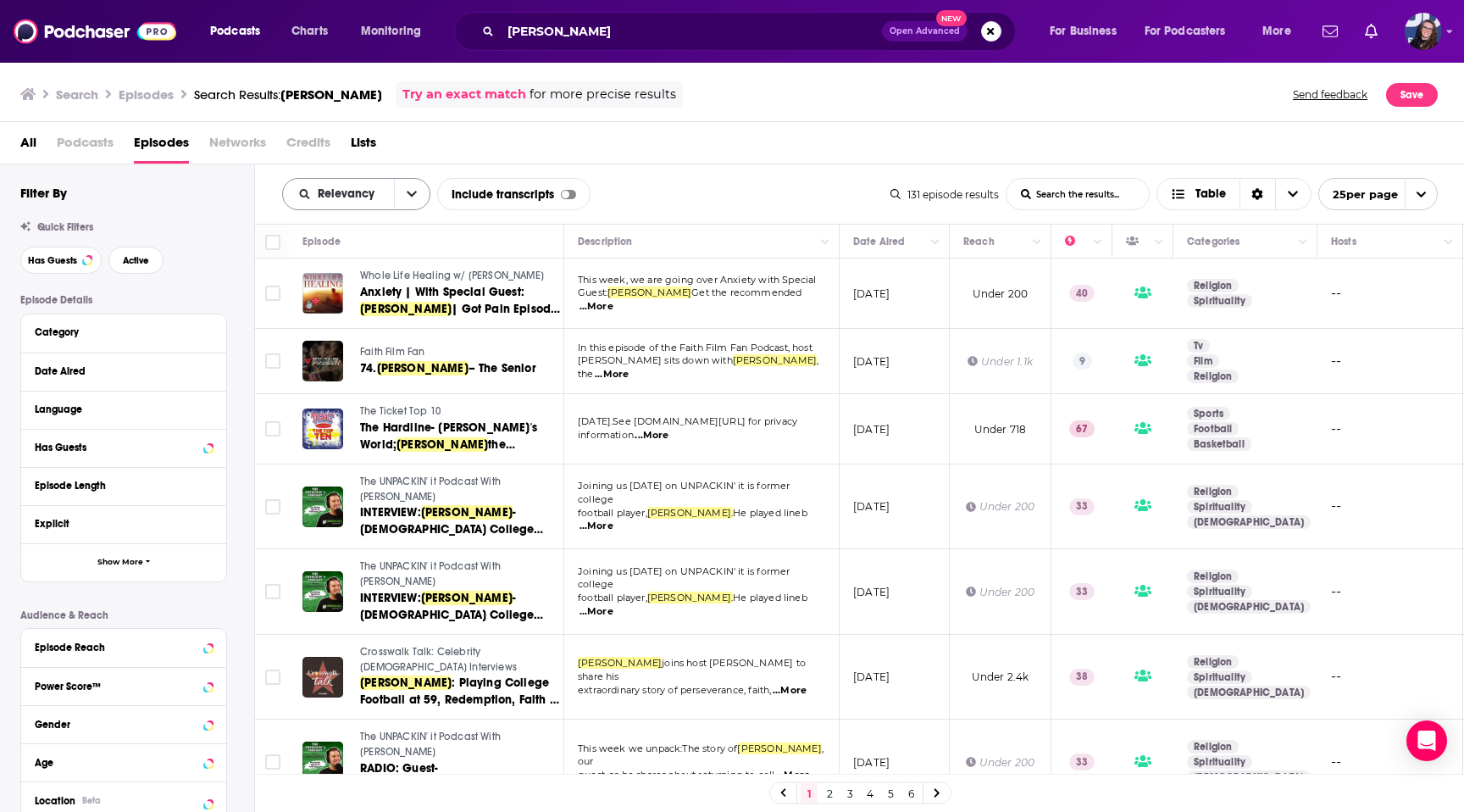
click at [415, 196] on icon "open menu" at bounding box center [411, 194] width 10 height 12
click at [378, 306] on span "New" at bounding box center [366, 309] width 100 height 9
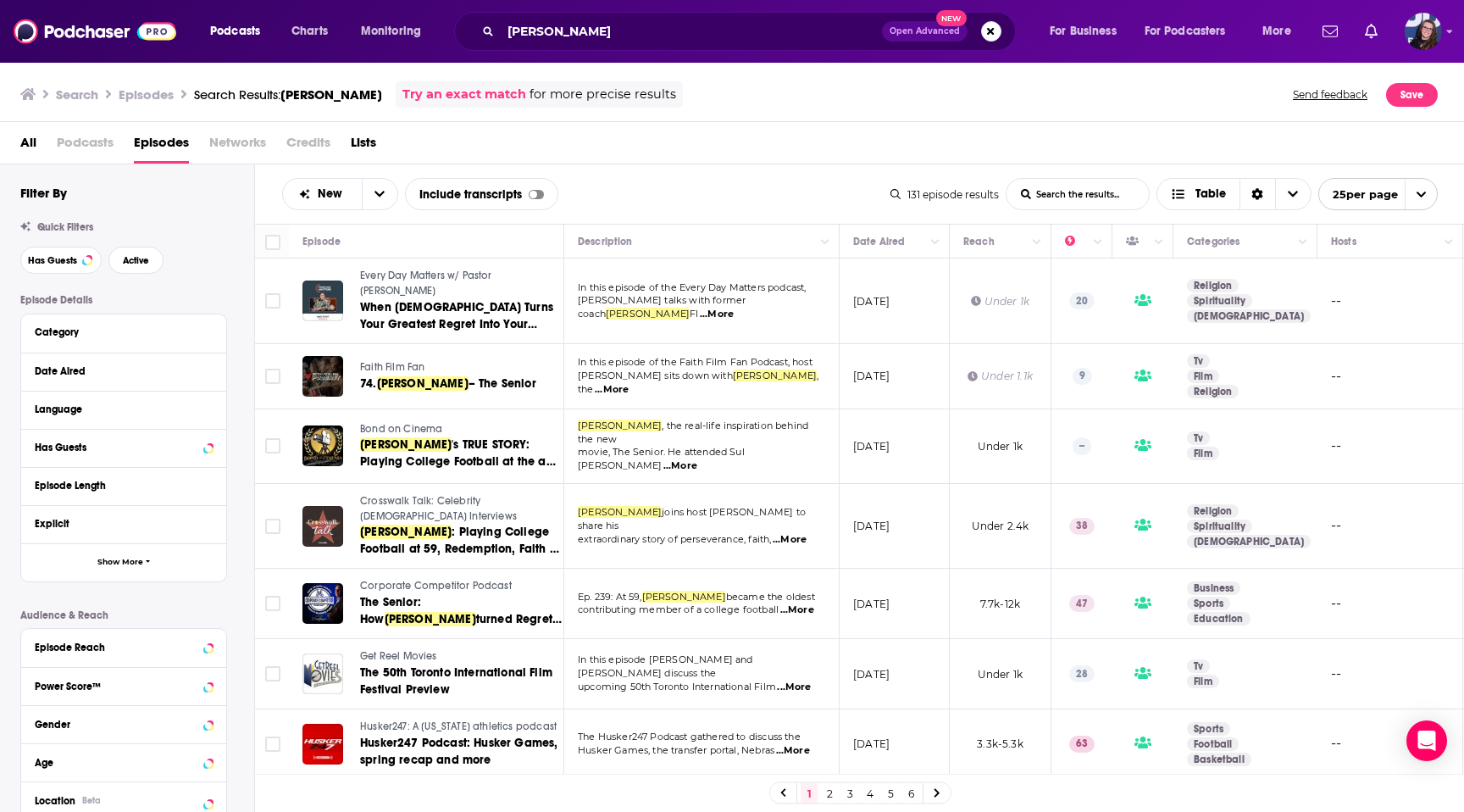
click at [373, 361] on span "Faith Film Fan" at bounding box center [392, 366] width 64 height 12
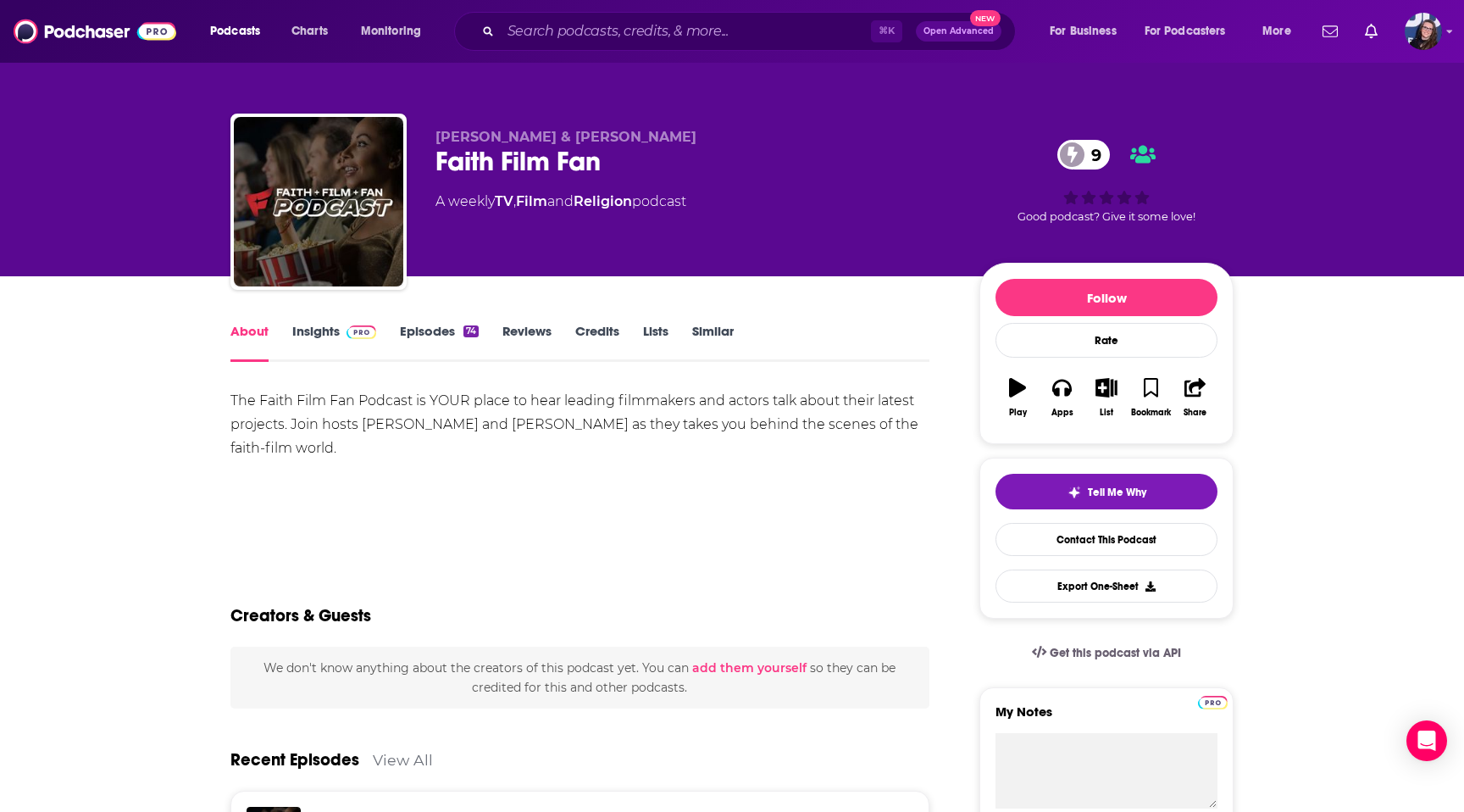
click at [329, 333] on link "Insights" at bounding box center [334, 342] width 84 height 39
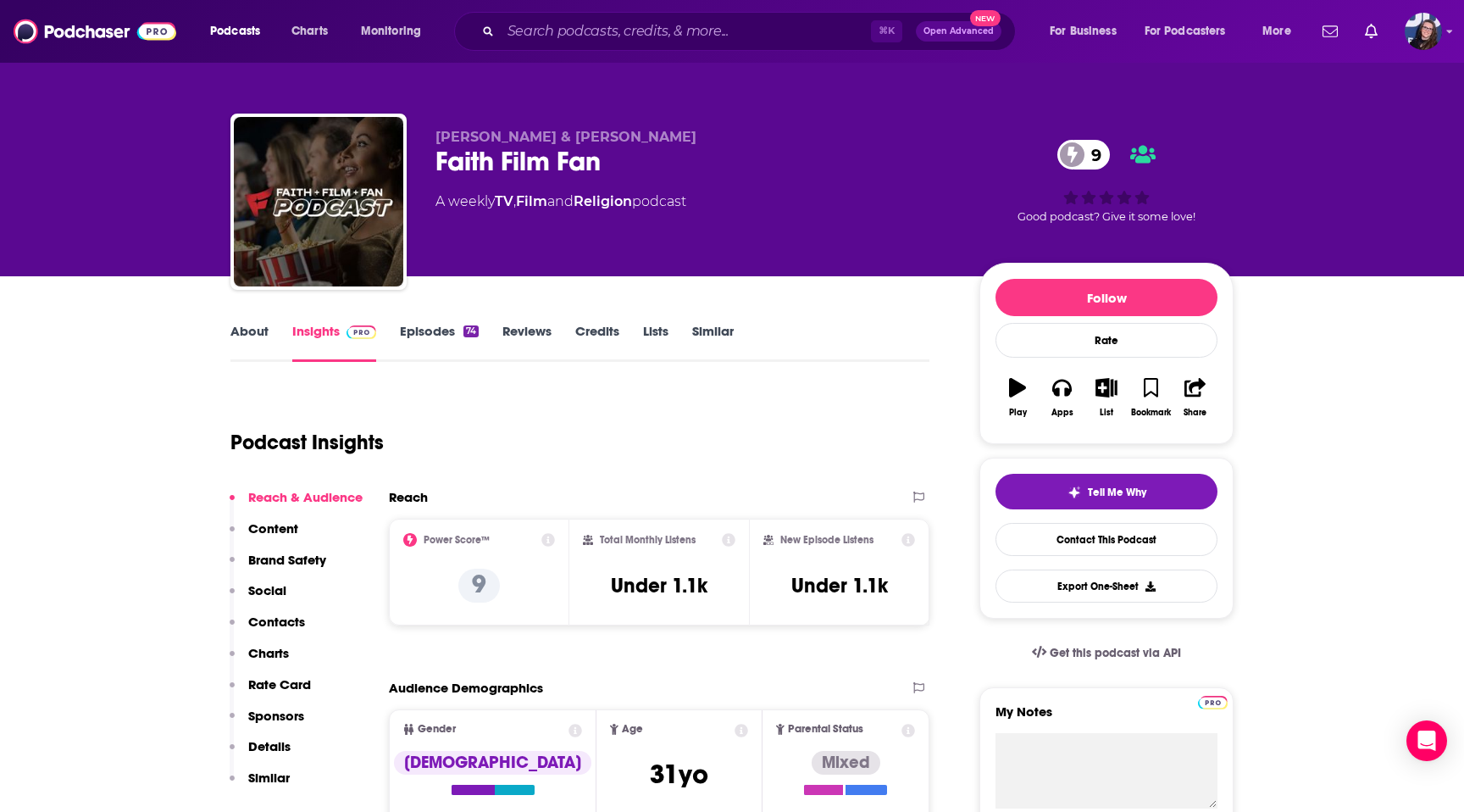
click at [550, 537] on icon at bounding box center [548, 539] width 14 height 14
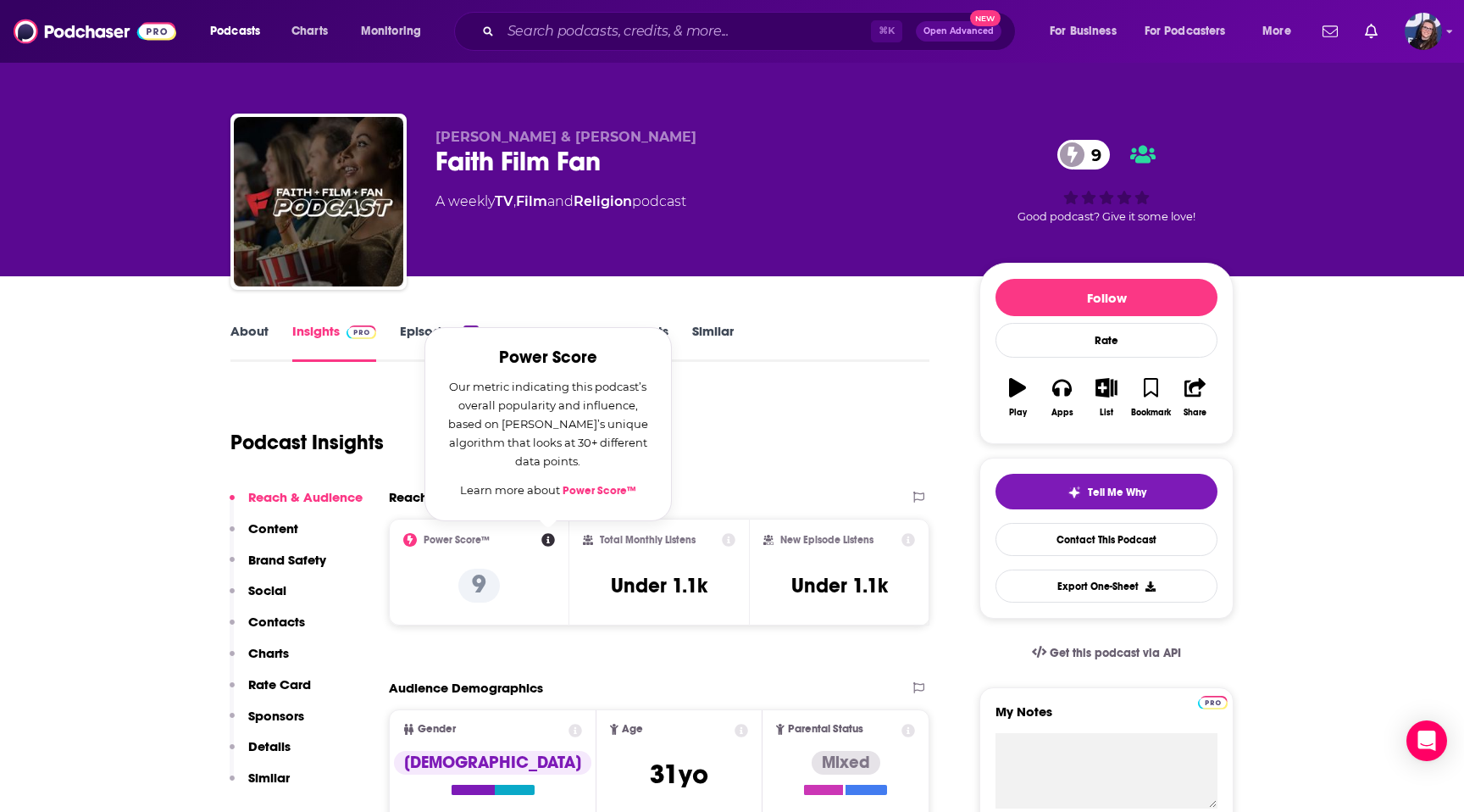
click at [732, 470] on div "Podcast Insights" at bounding box center [573, 432] width 685 height 87
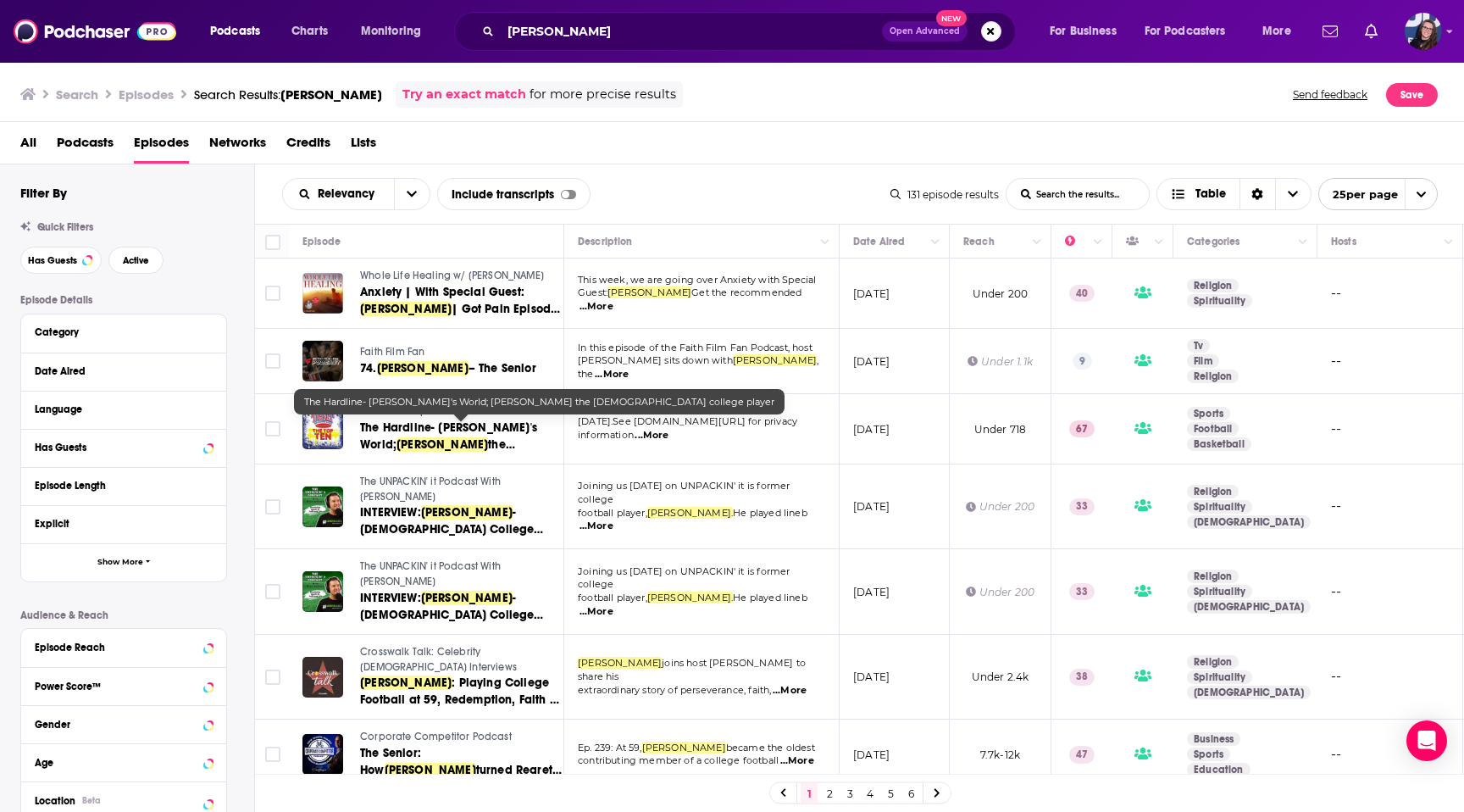
click at [431, 427] on span "The Hardline- [PERSON_NAME]'s World;" at bounding box center [449, 436] width 177 height 32
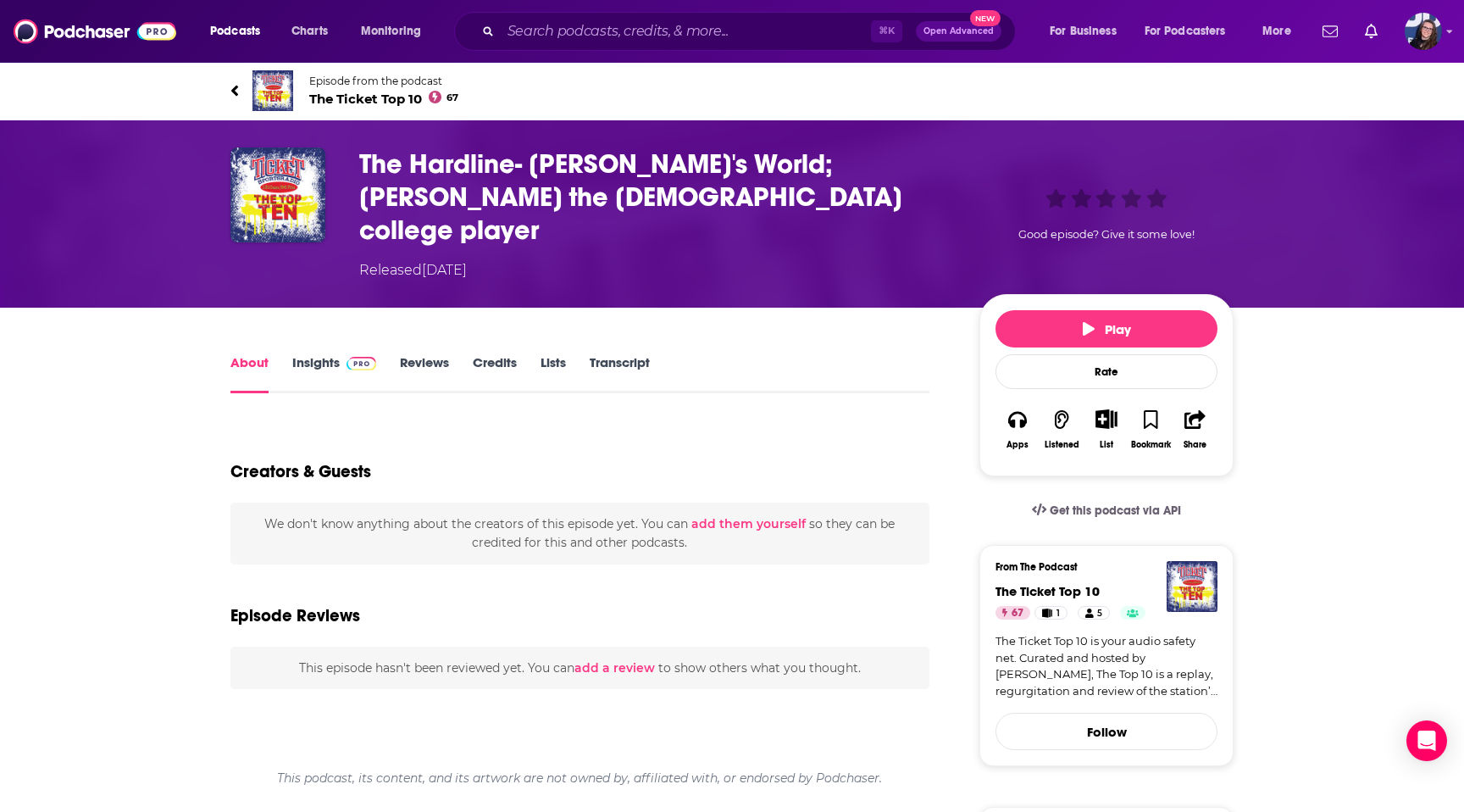
click at [334, 354] on link "Insights" at bounding box center [334, 373] width 84 height 39
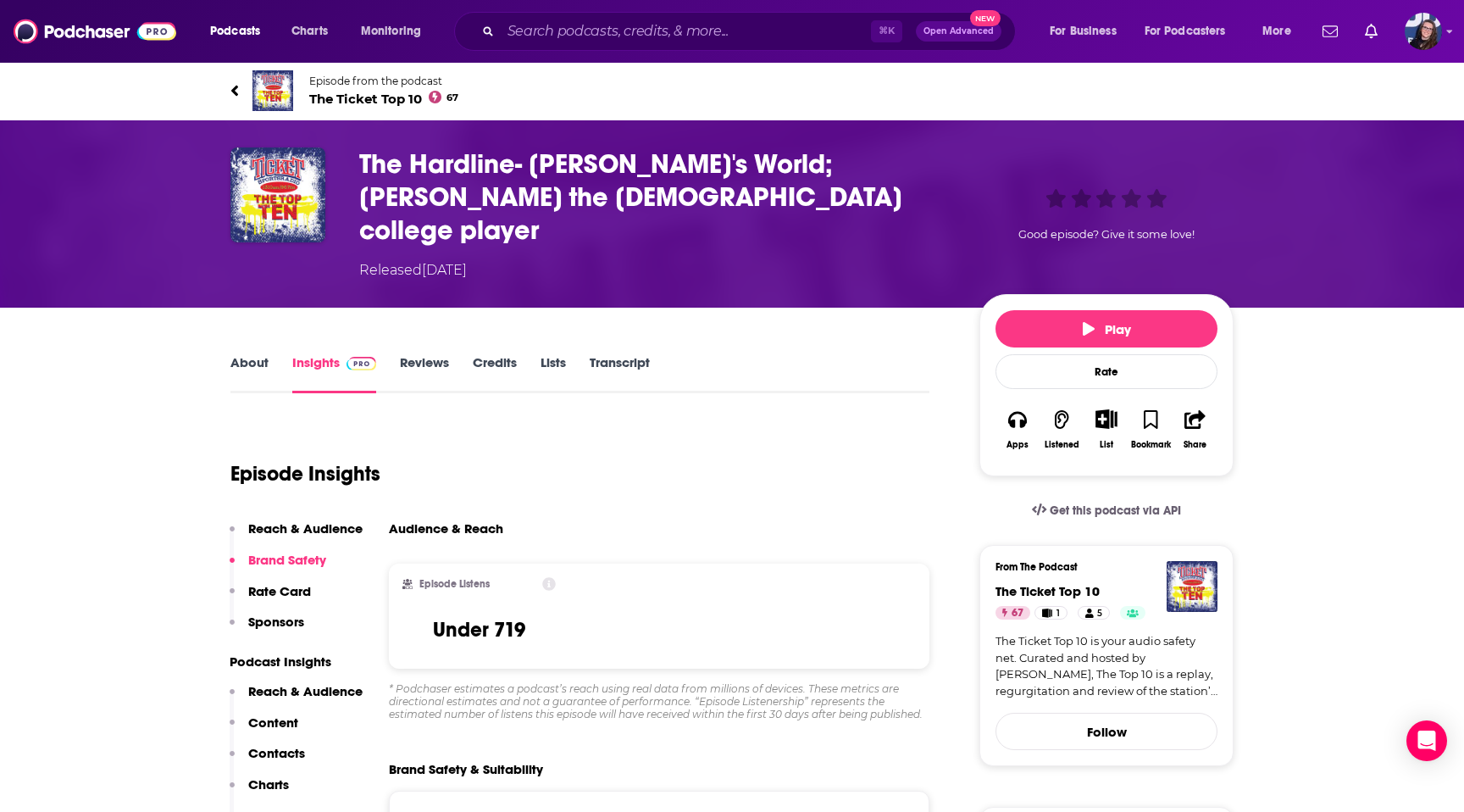
click at [262, 354] on link "About" at bounding box center [250, 373] width 38 height 39
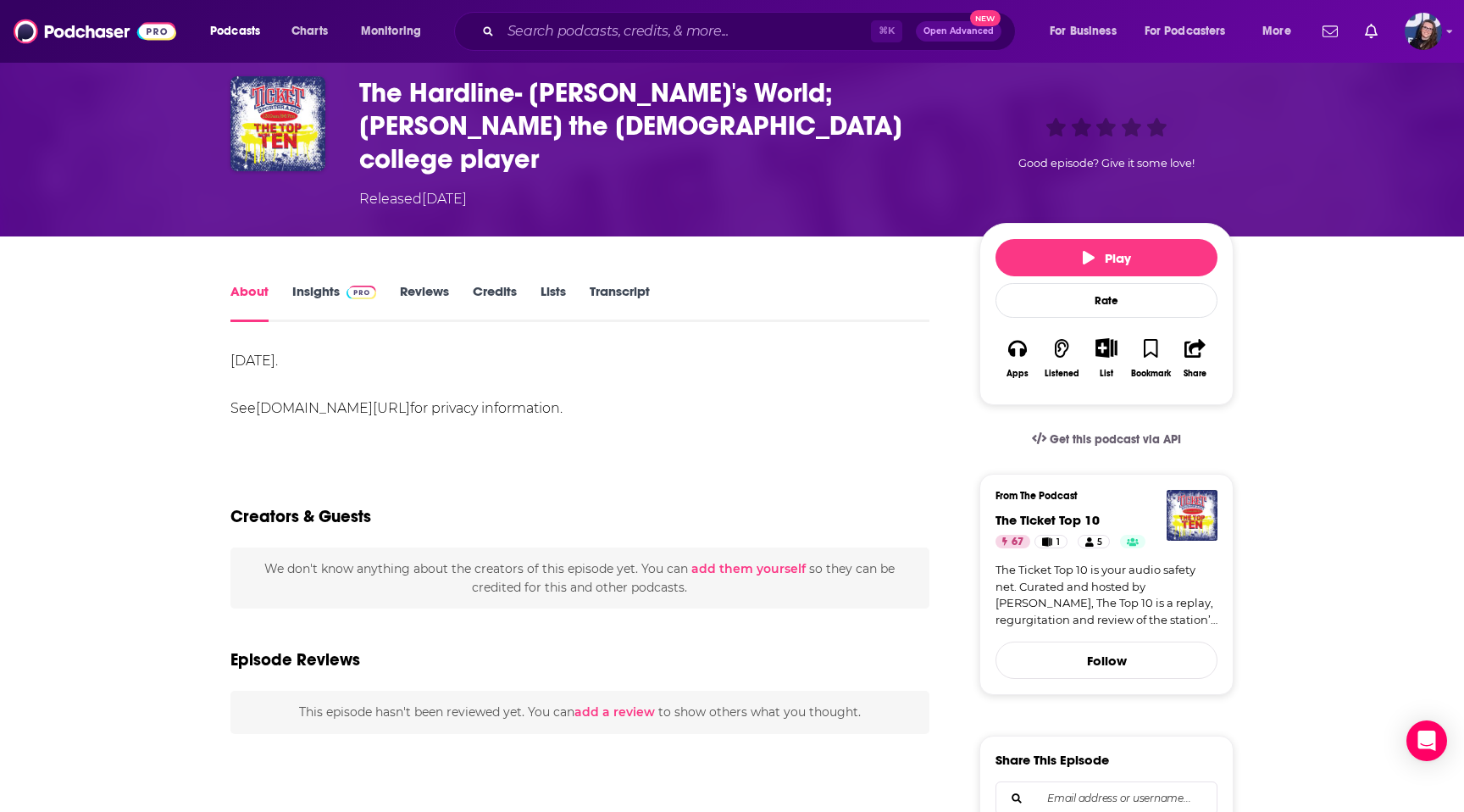
scroll to position [42, 0]
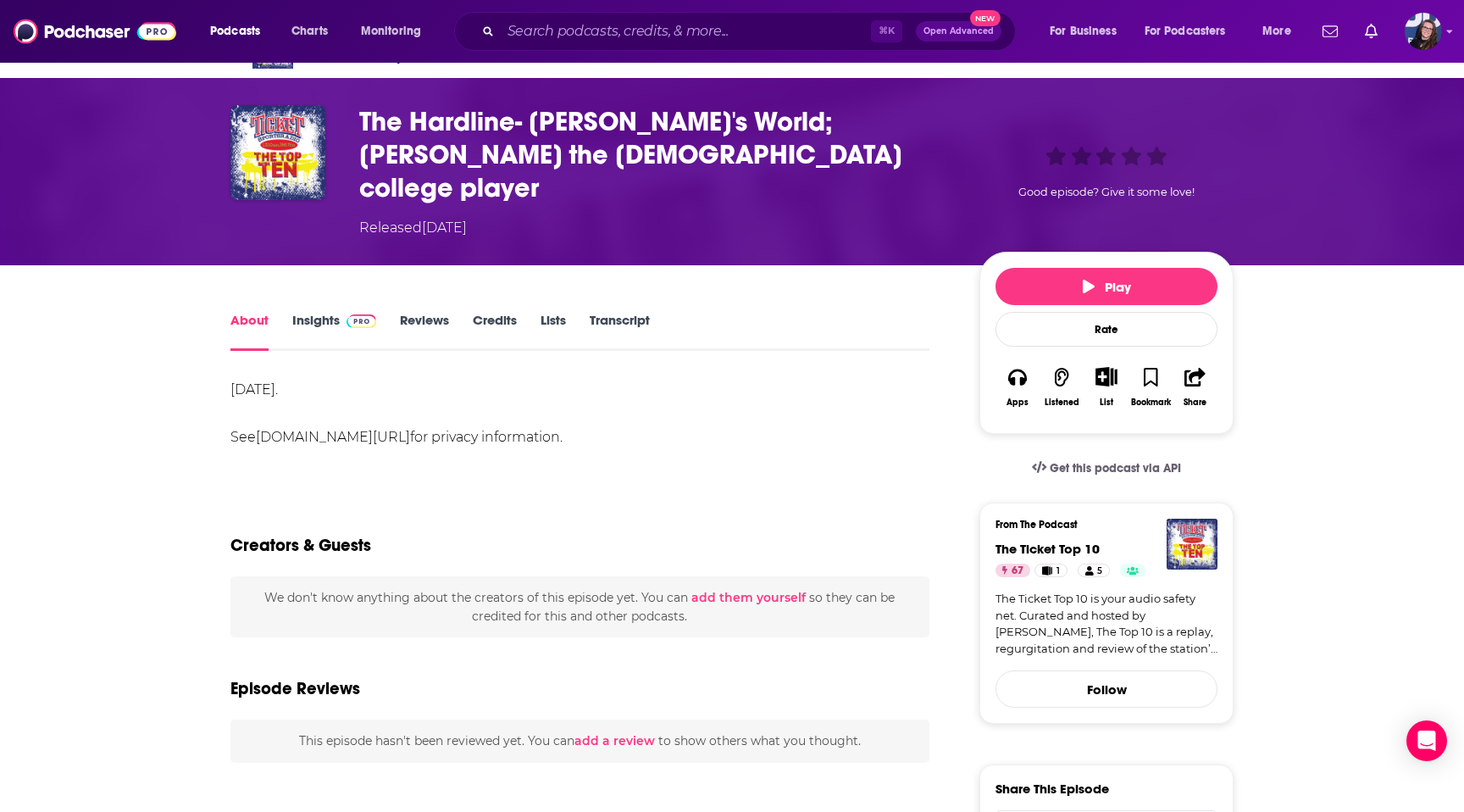
click at [332, 312] on link "Insights" at bounding box center [334, 331] width 84 height 39
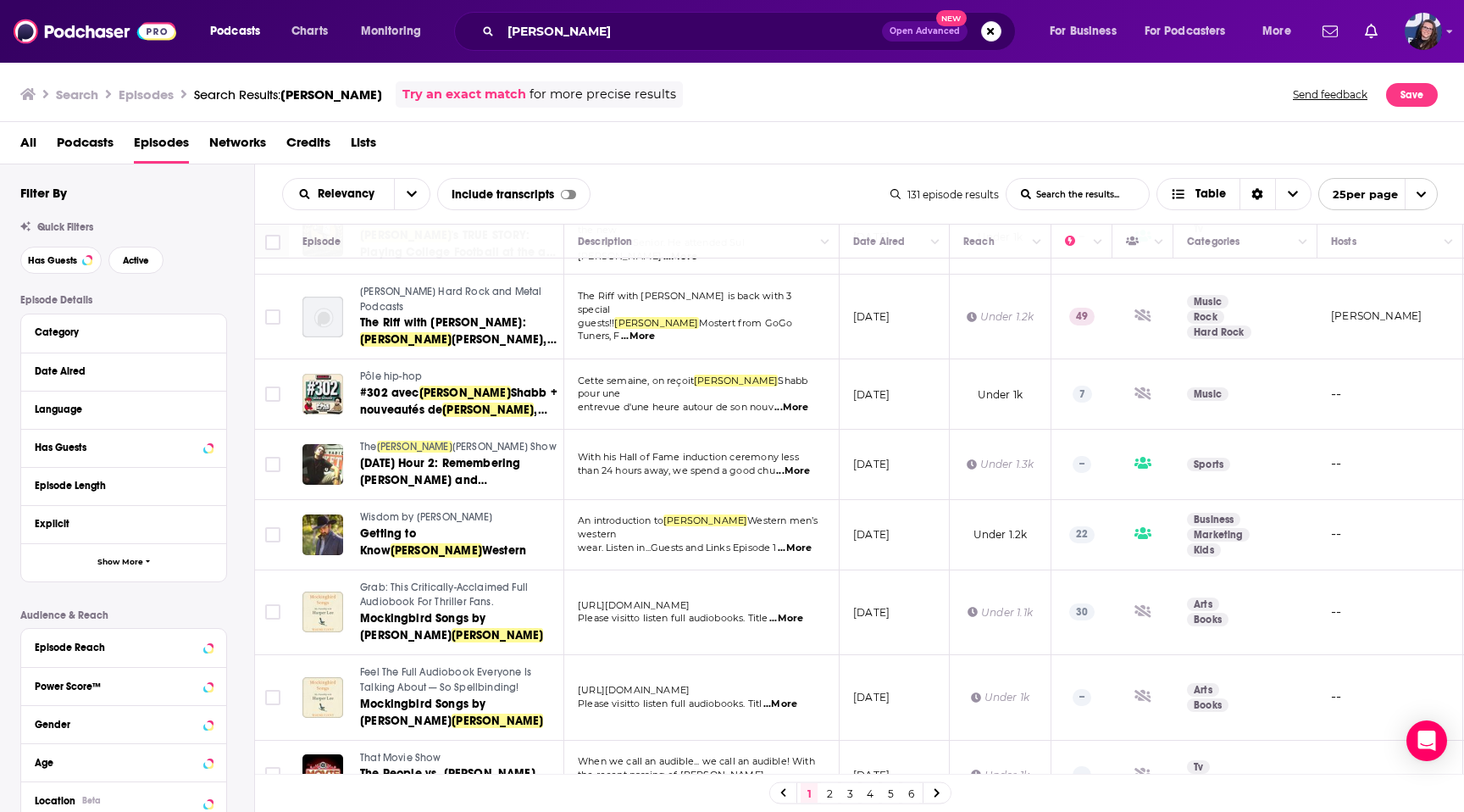
scroll to position [1385, 0]
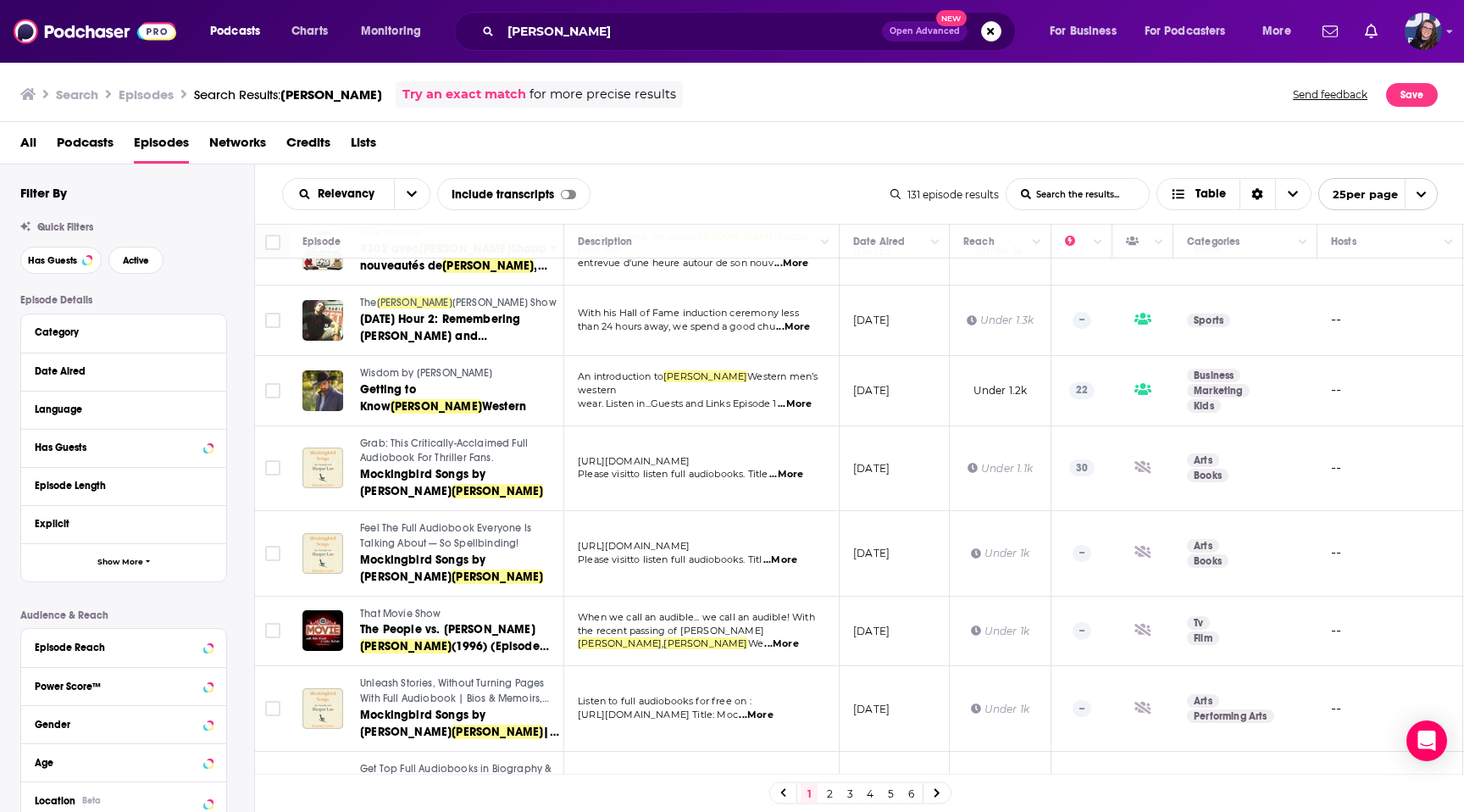
click at [826, 799] on link "2" at bounding box center [829, 793] width 17 height 20
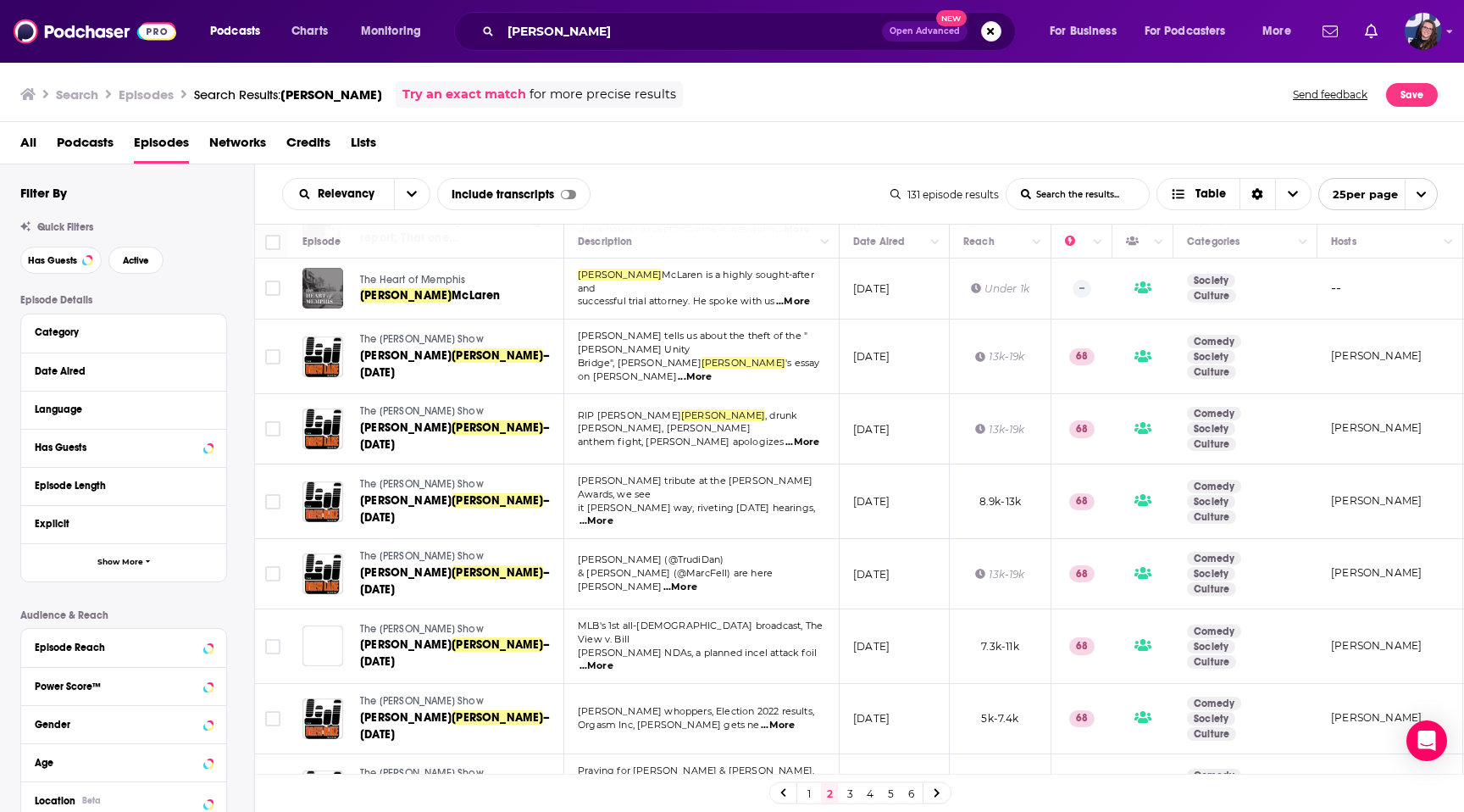
scroll to position [717, 0]
click at [814, 795] on link "1" at bounding box center [808, 793] width 17 height 20
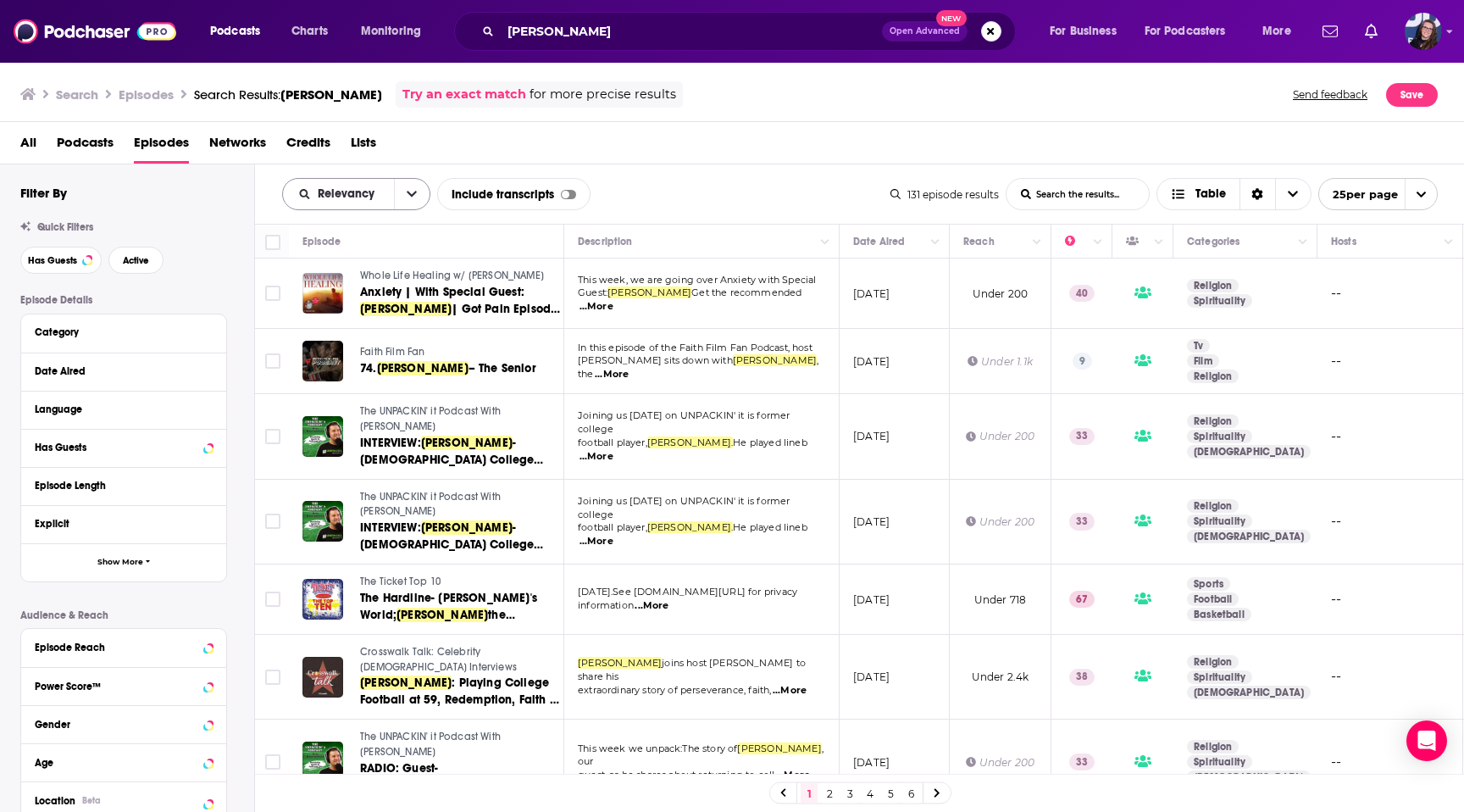
click at [401, 199] on button "open menu" at bounding box center [411, 194] width 35 height 31
click at [356, 330] on div "Power Score" at bounding box center [356, 339] width 148 height 29
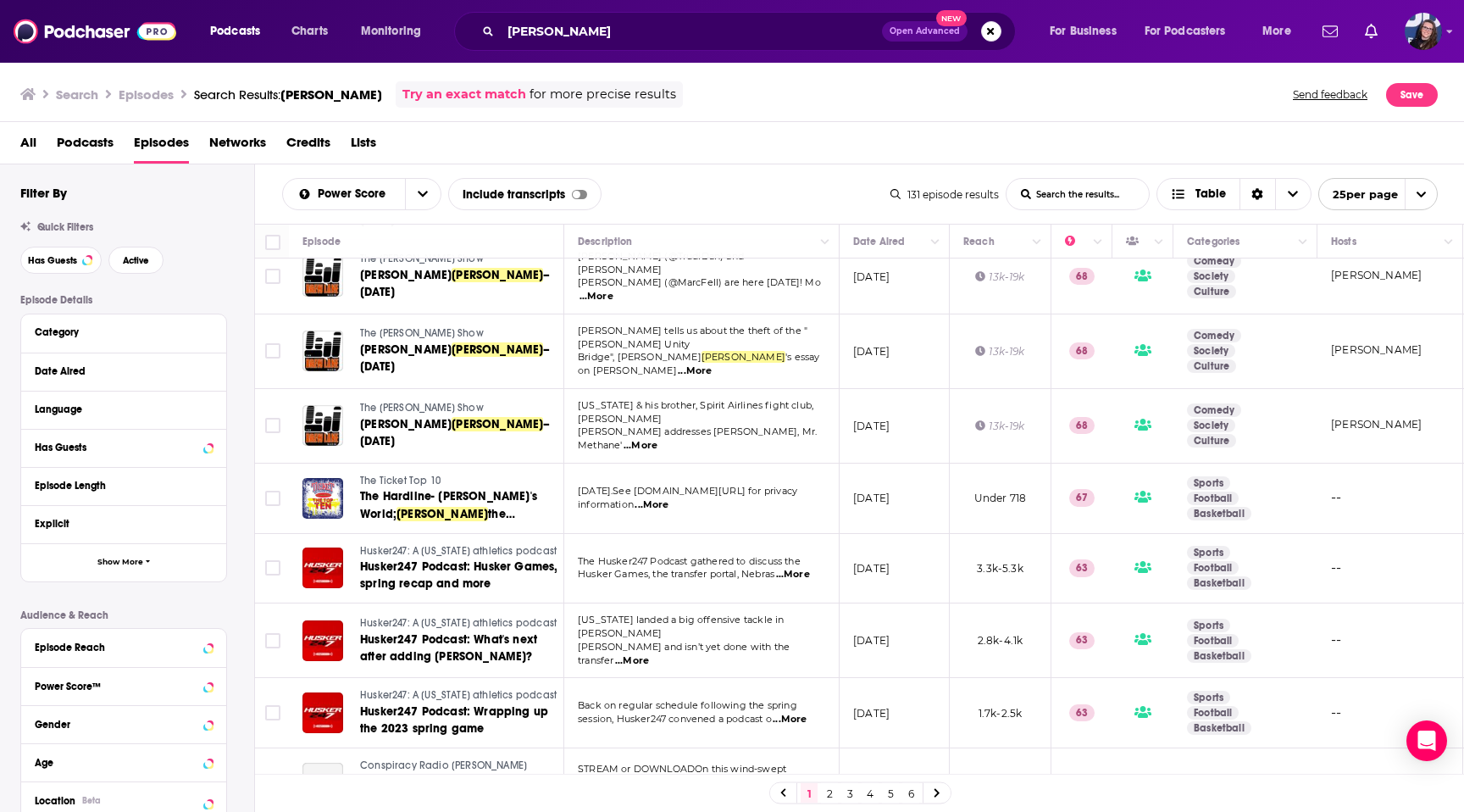
scroll to position [1203, 0]
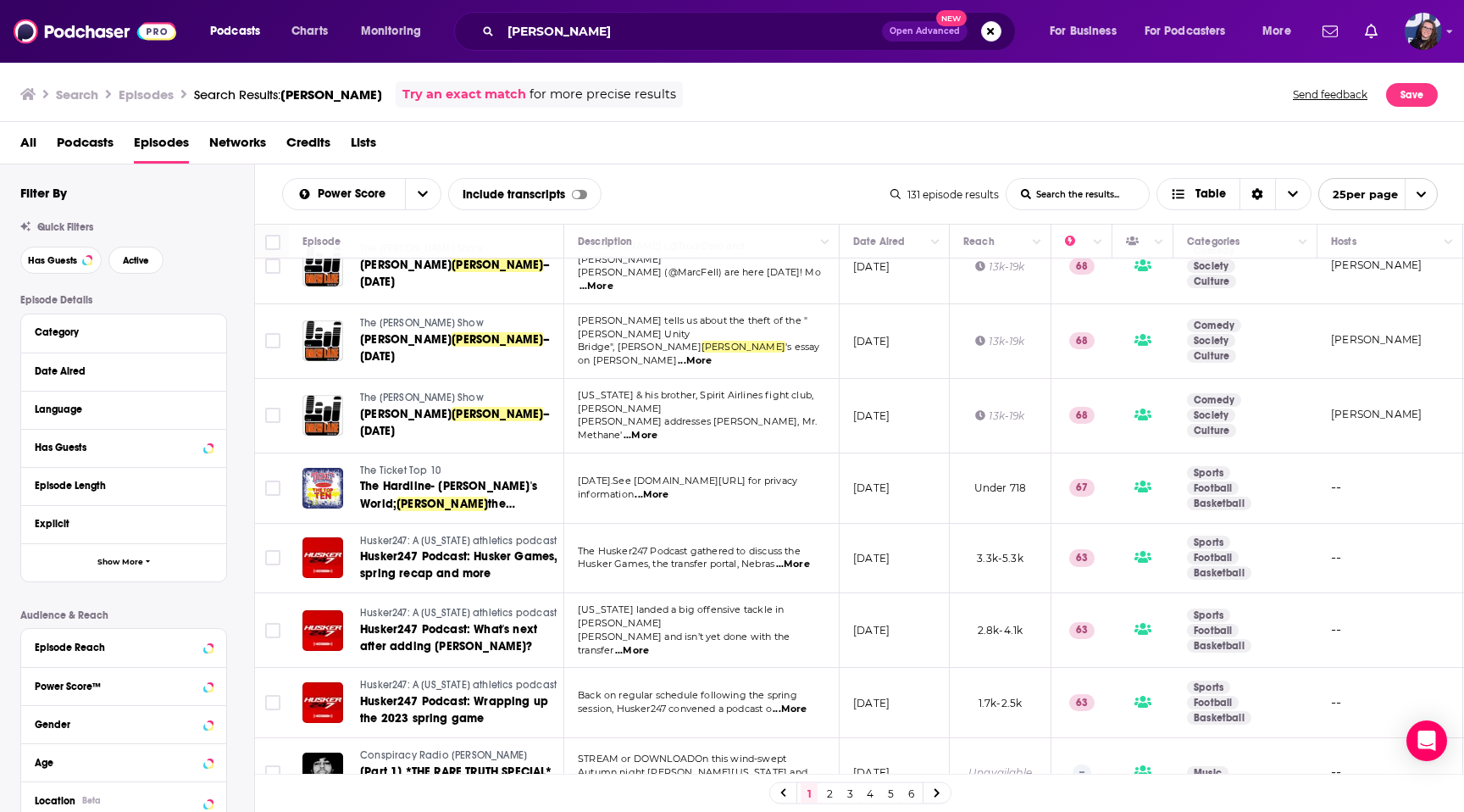
click at [830, 789] on link "2" at bounding box center [829, 793] width 17 height 20
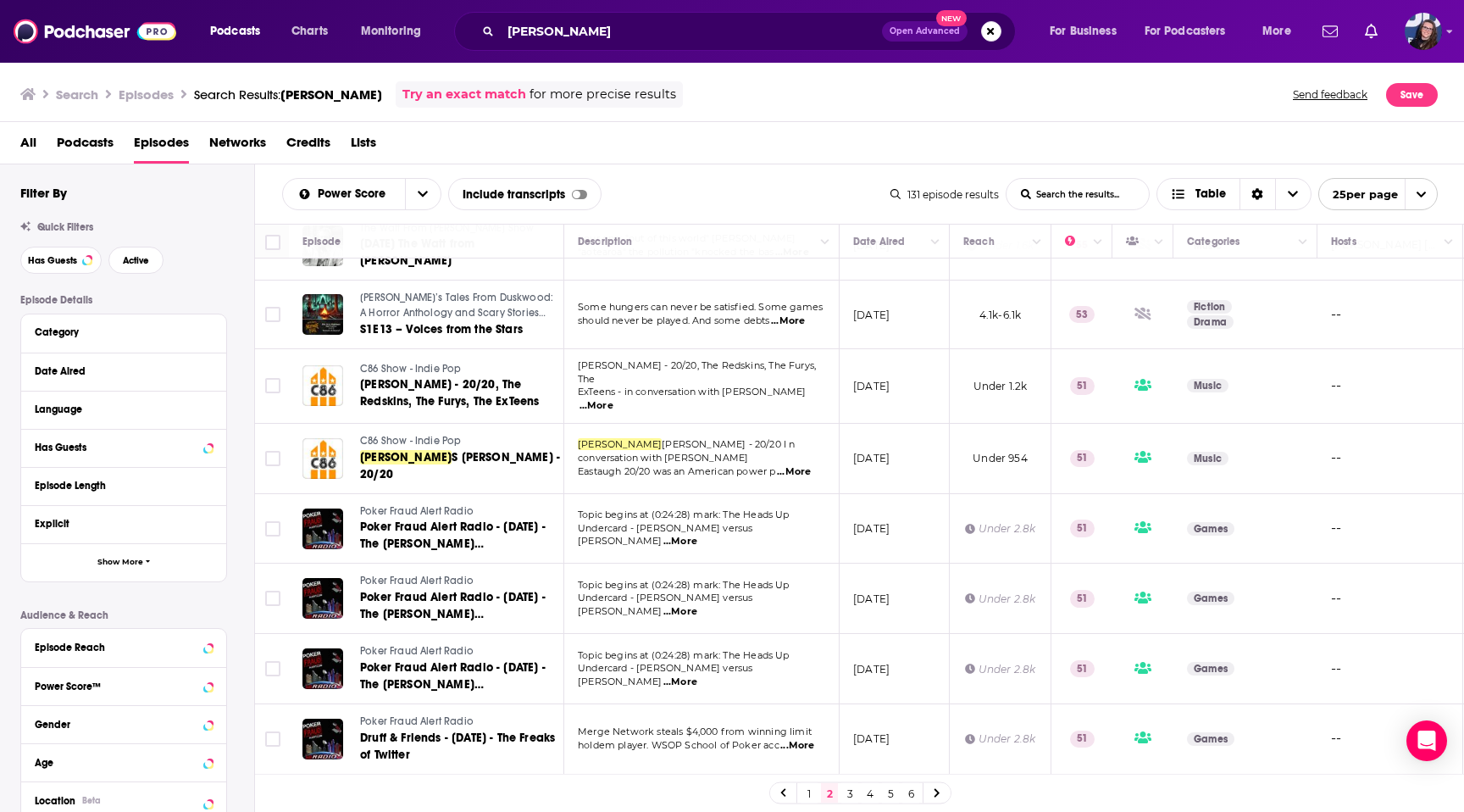
scroll to position [335, 0]
click at [808, 789] on link "1" at bounding box center [808, 793] width 17 height 20
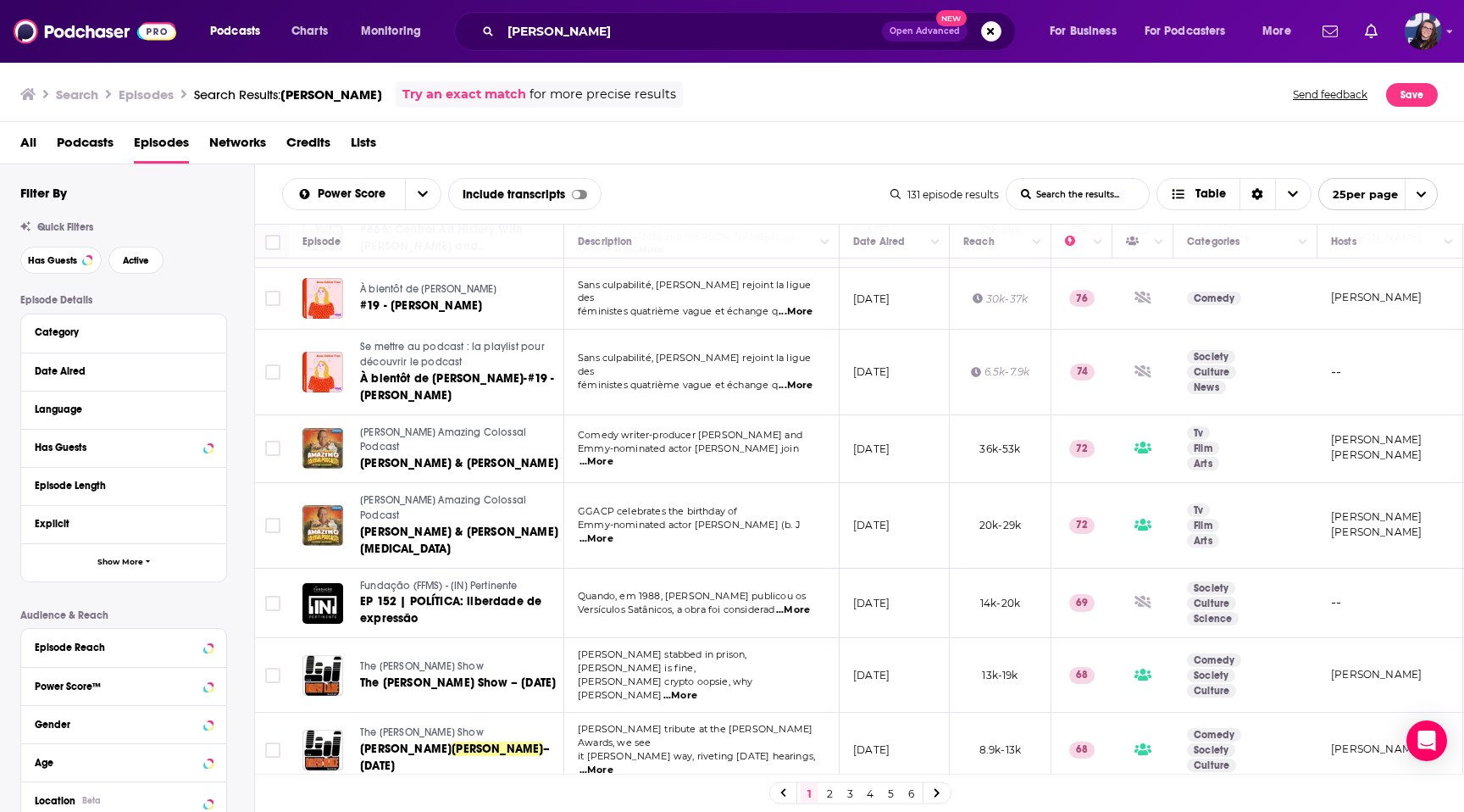
scroll to position [287, 0]
click at [613, 453] on span "...More" at bounding box center [596, 459] width 33 height 14
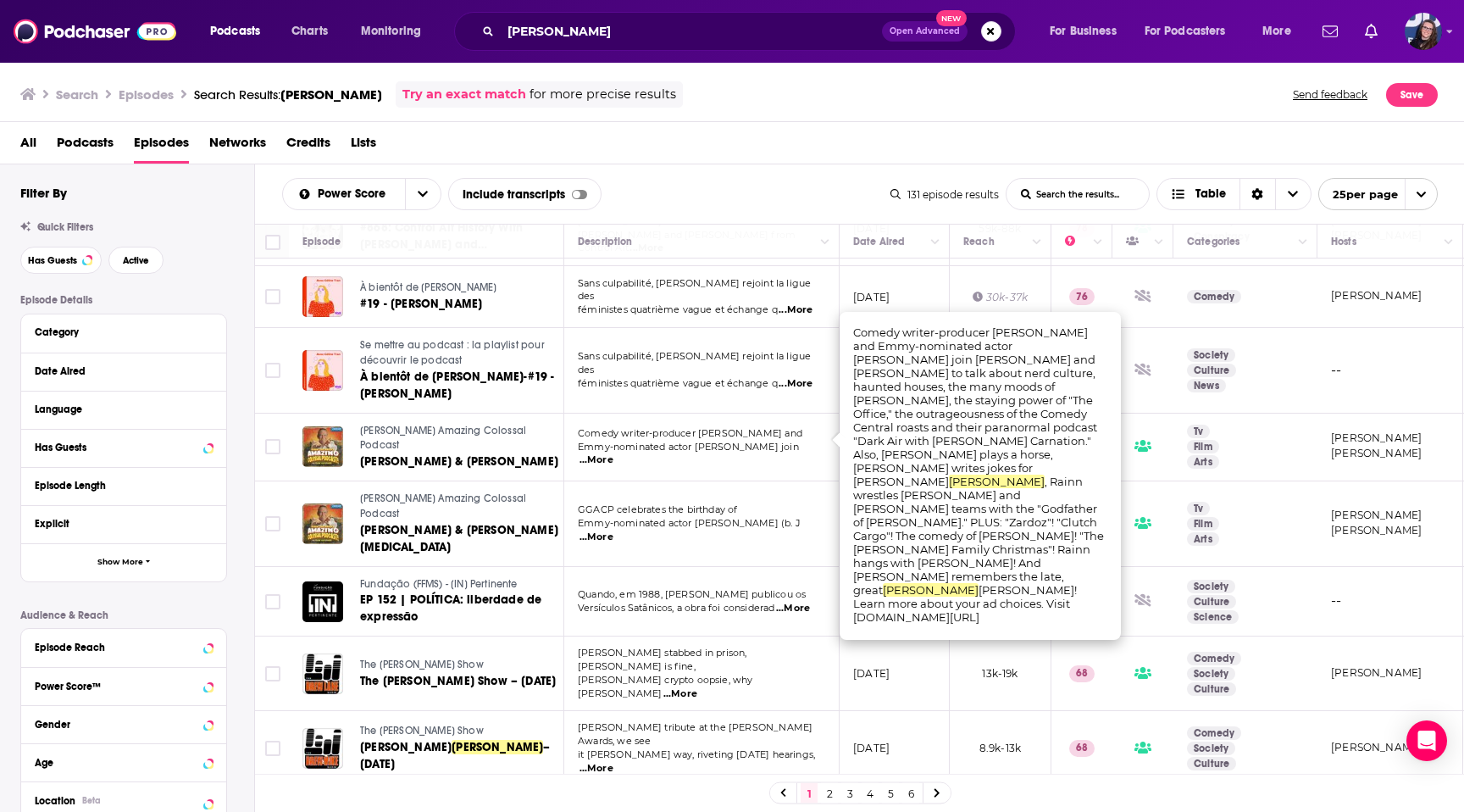
click at [761, 448] on td "Comedy writer-producer [PERSON_NAME] and Emmy-nominated actor [PERSON_NAME] joi…" at bounding box center [702, 447] width 276 height 68
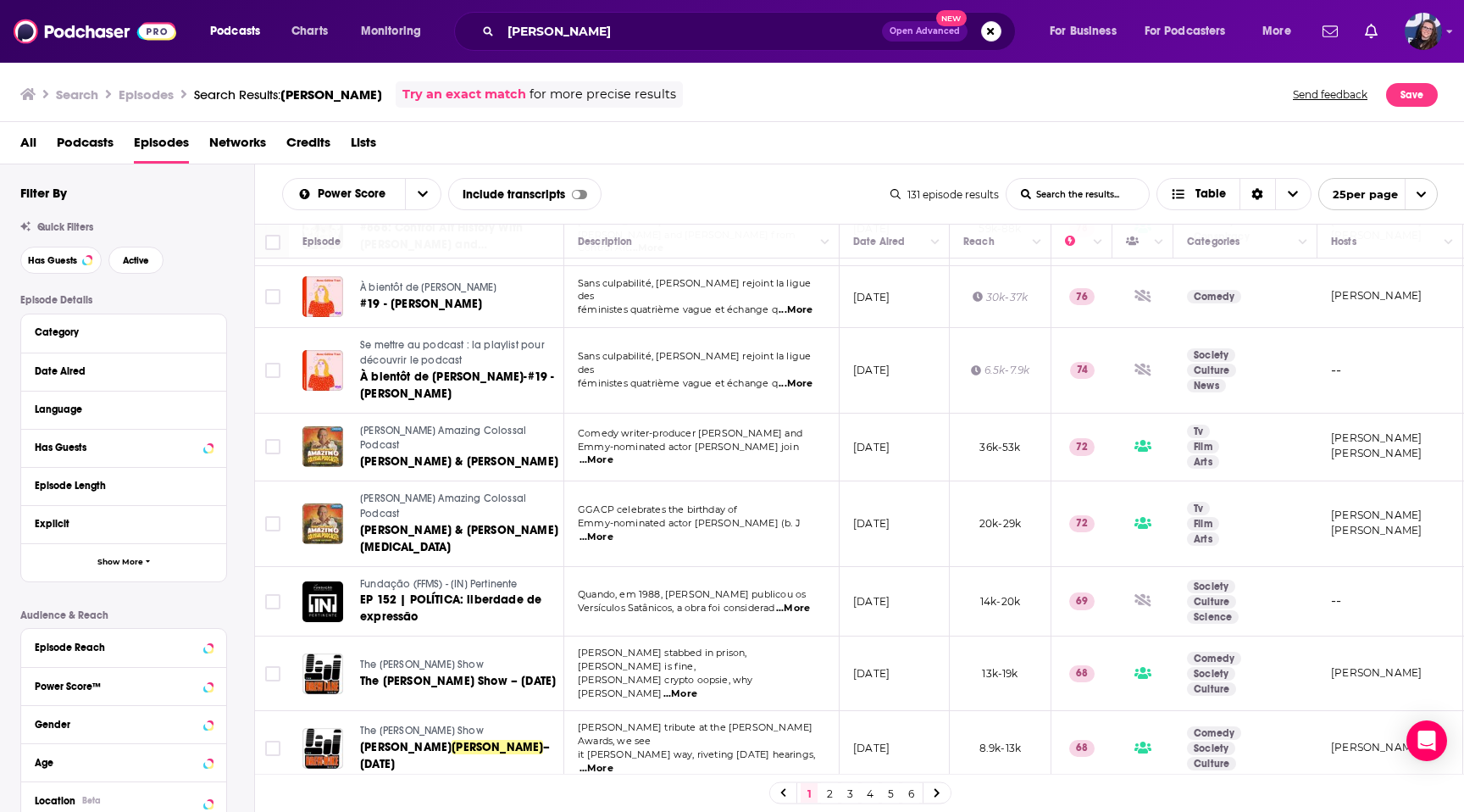
click at [363, 424] on link "[PERSON_NAME] Amazing Colossal Podcast" at bounding box center [460, 438] width 202 height 30
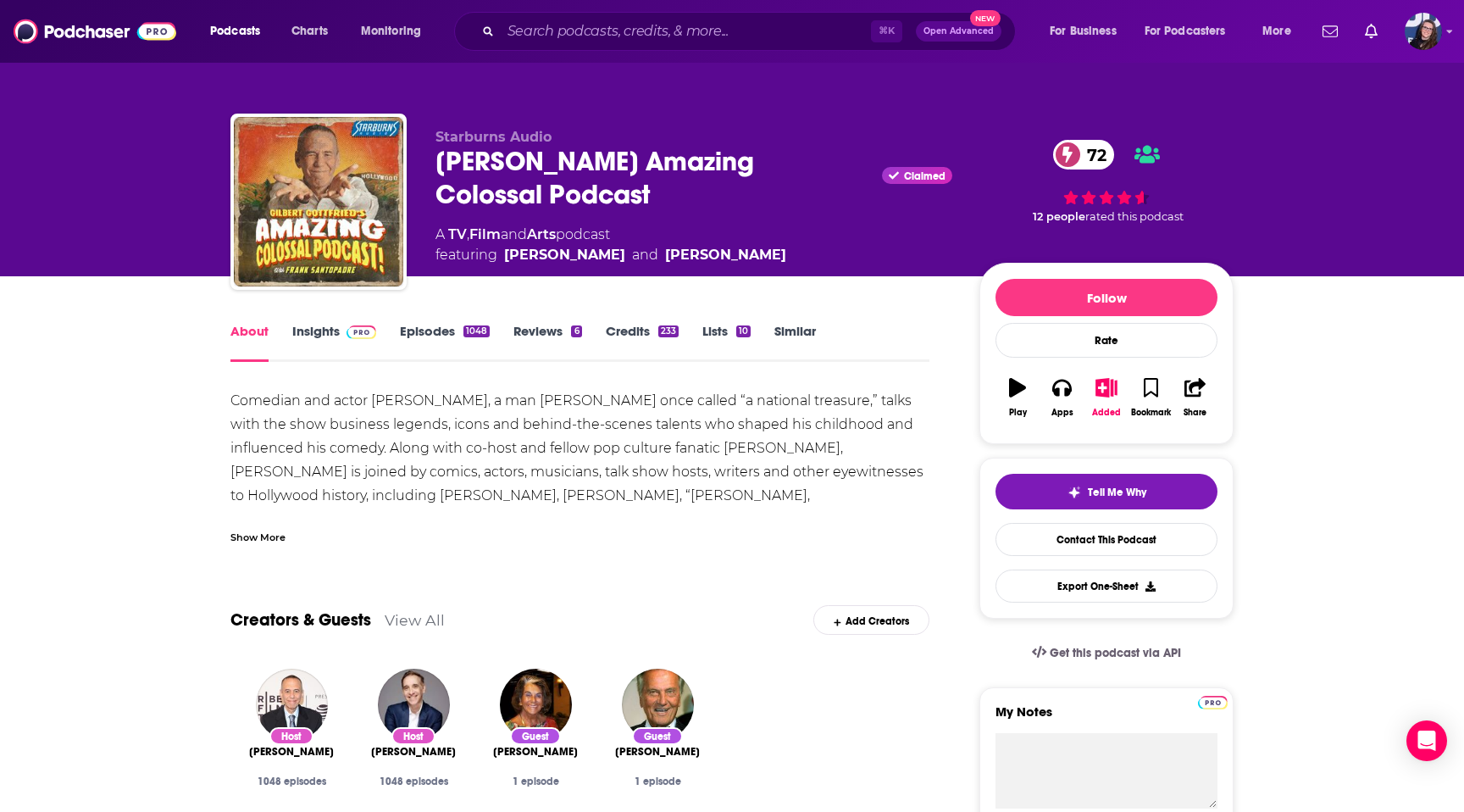
click at [645, 48] on div "⌘ K Open Advanced New" at bounding box center [734, 31] width 562 height 39
click at [616, 30] on input "Search podcasts, credits, & more..." at bounding box center [685, 32] width 370 height 27
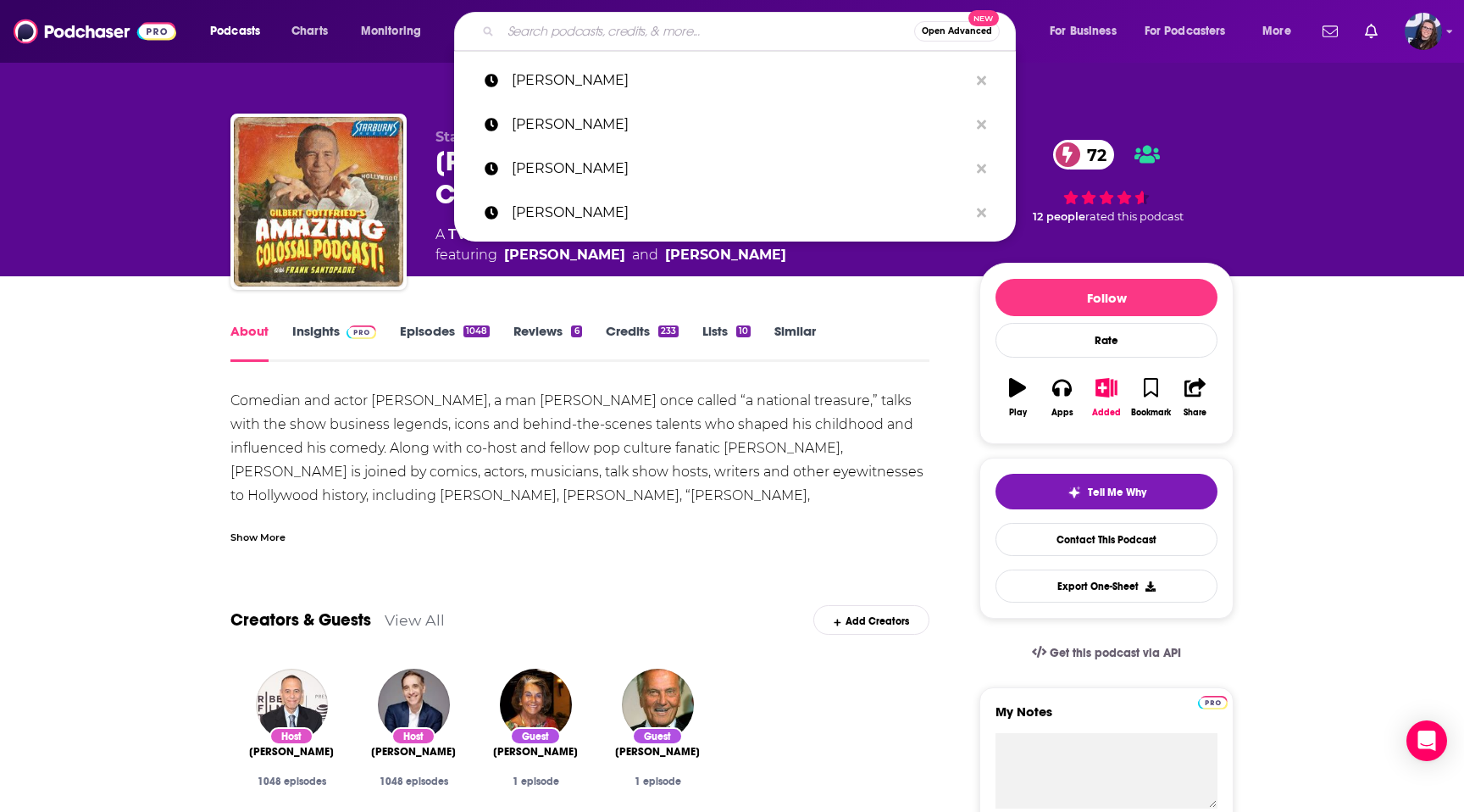
click at [592, 418] on div "Comedian and actor [PERSON_NAME], a man [PERSON_NAME] once called “a national t…" at bounding box center [580, 496] width 699 height 213
click at [647, 34] on input "Search podcasts, credits, & more..." at bounding box center [707, 32] width 413 height 27
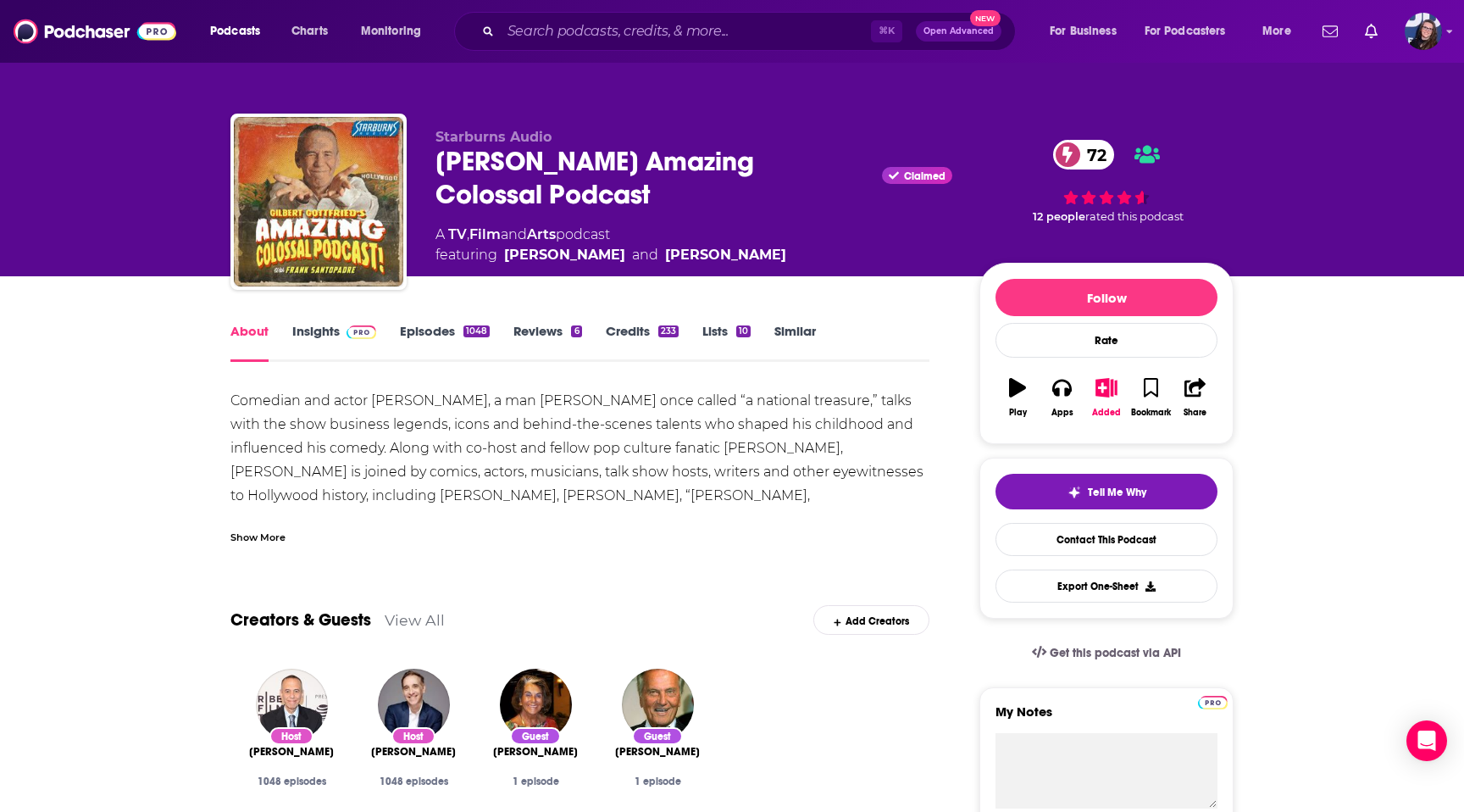
click at [1442, 37] on div "Podcasts Charts Monitoring ⌘ K Open Advanced New For Business For Podcasters Mo…" at bounding box center [732, 31] width 1464 height 62
click at [1448, 33] on icon "Show profile menu" at bounding box center [1449, 31] width 6 height 10
click at [404, 29] on span "Monitoring" at bounding box center [391, 32] width 61 height 24
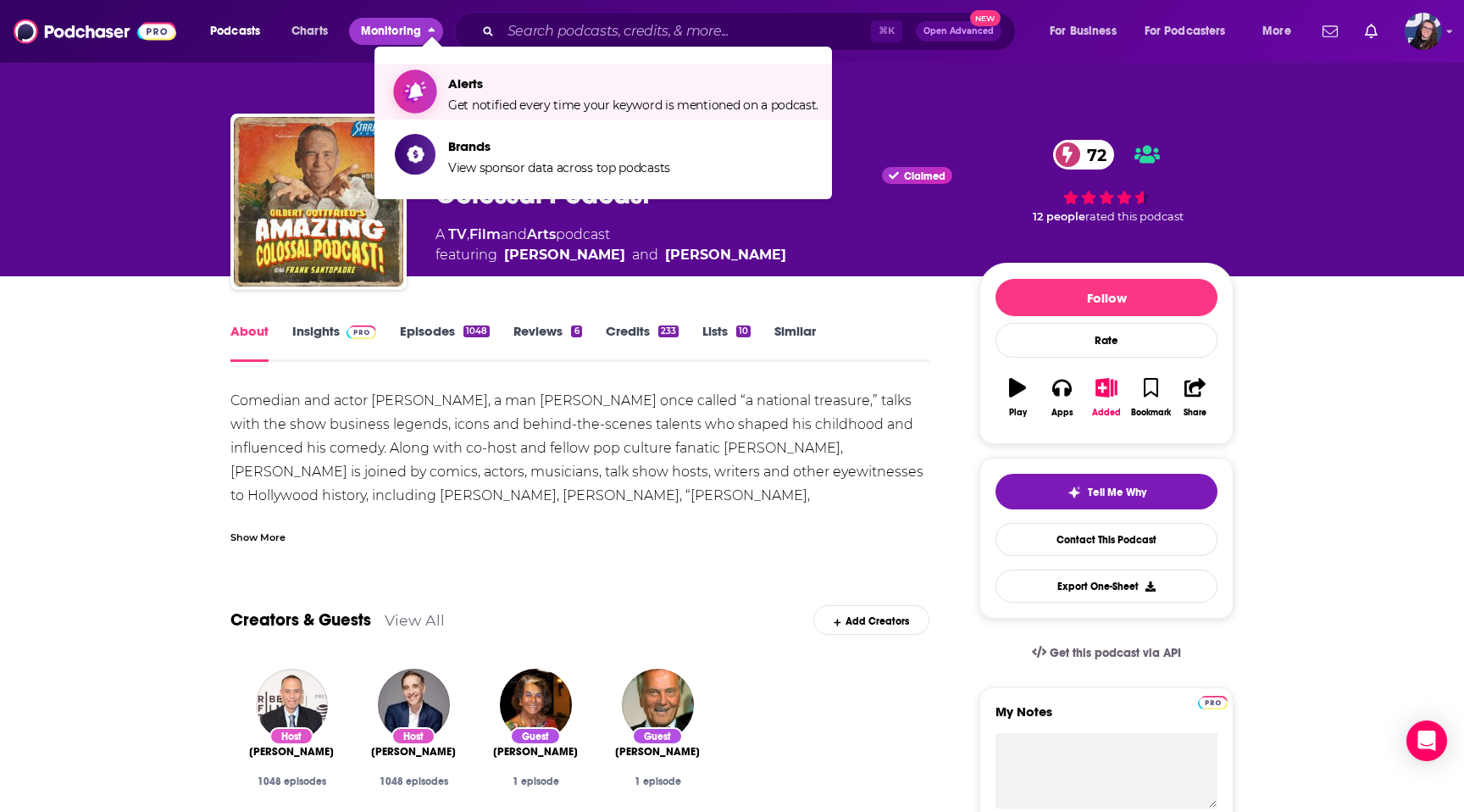
click at [465, 104] on span "Get notified every time your keyword is mentioned on a podcast." at bounding box center [633, 105] width 370 height 15
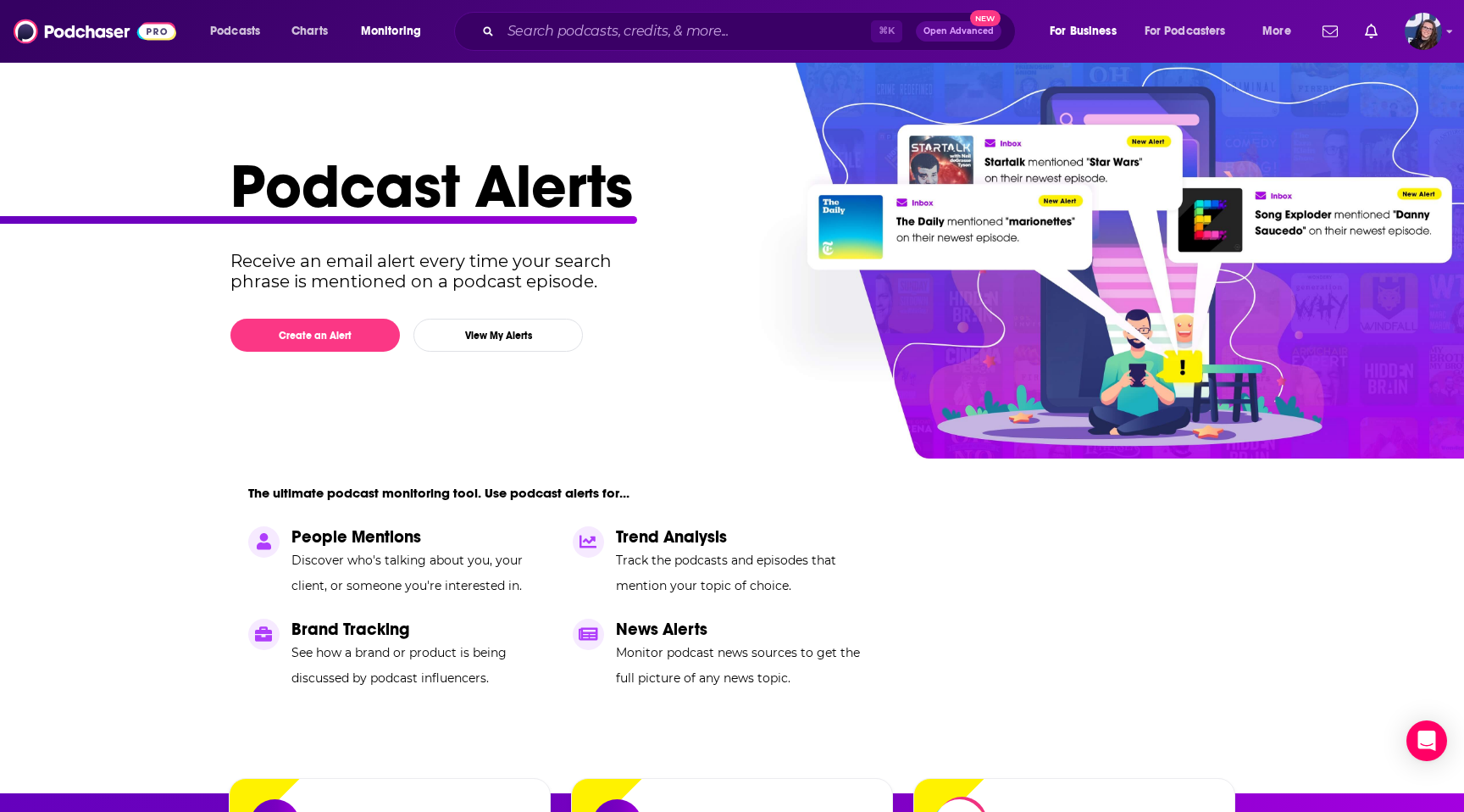
click at [653, 302] on div "Podcast Alerts Receive an email alert every time your search phrase is mentione…" at bounding box center [725, 471] width 989 height 644
